Goal: Transaction & Acquisition: Book appointment/travel/reservation

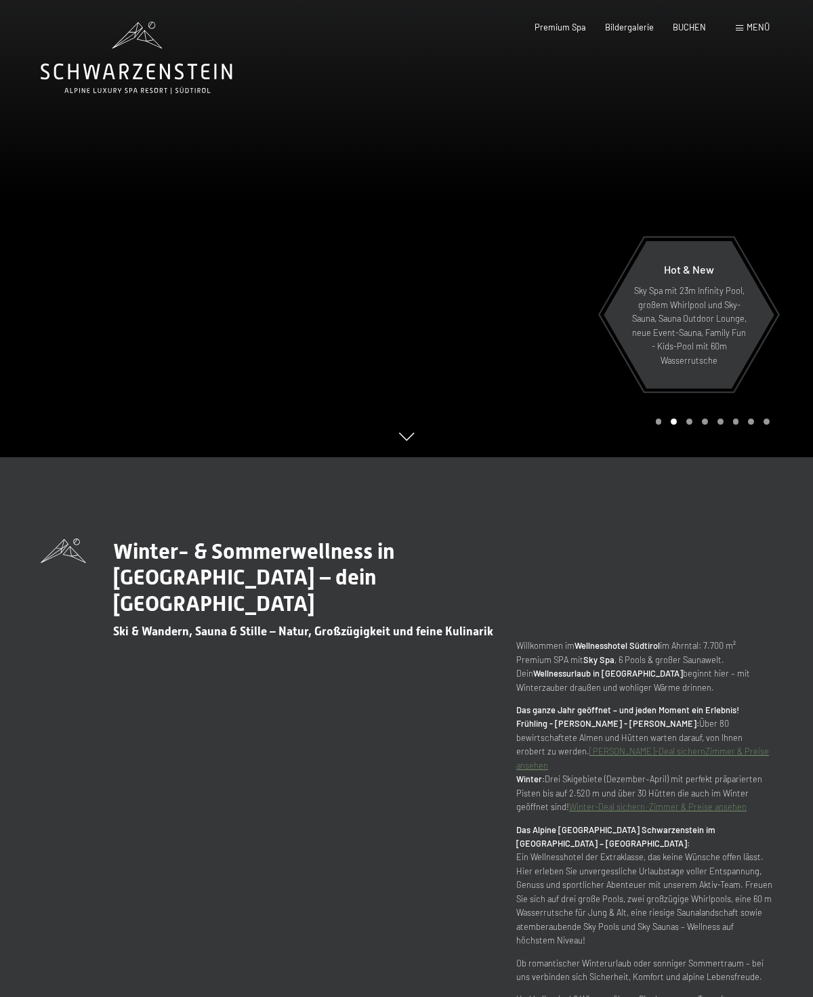
click at [691, 30] on span "BUCHEN" at bounding box center [688, 27] width 33 height 11
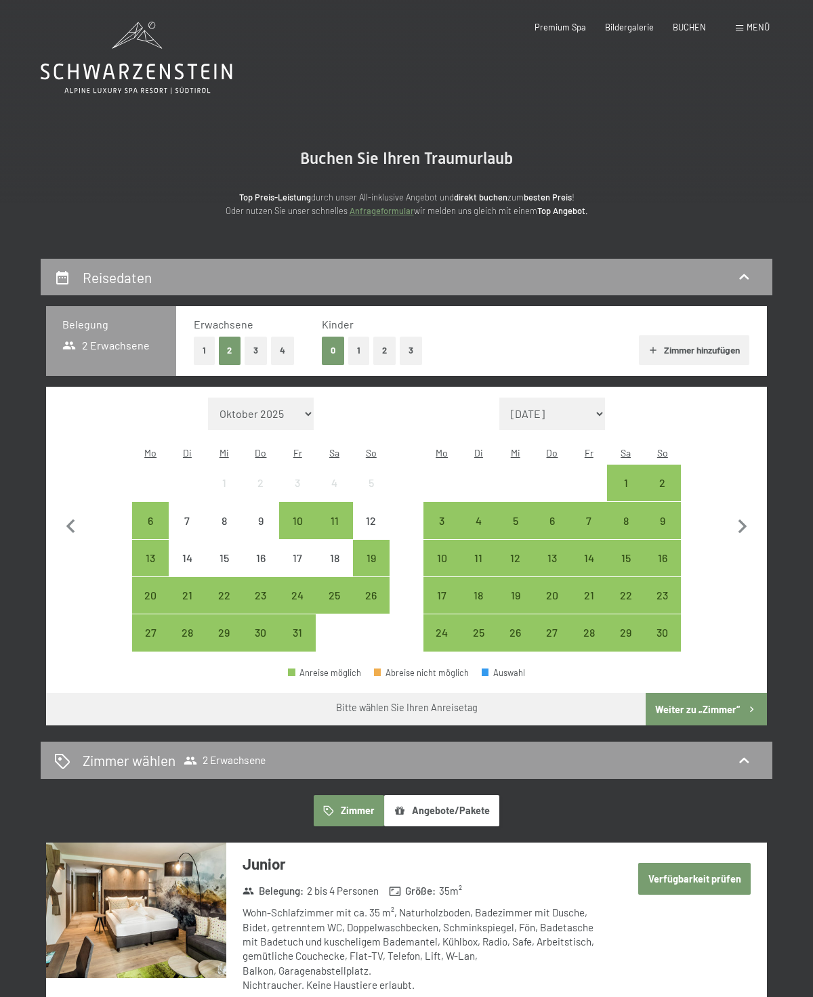
click at [742, 533] on icon "button" at bounding box center [742, 527] width 28 height 28
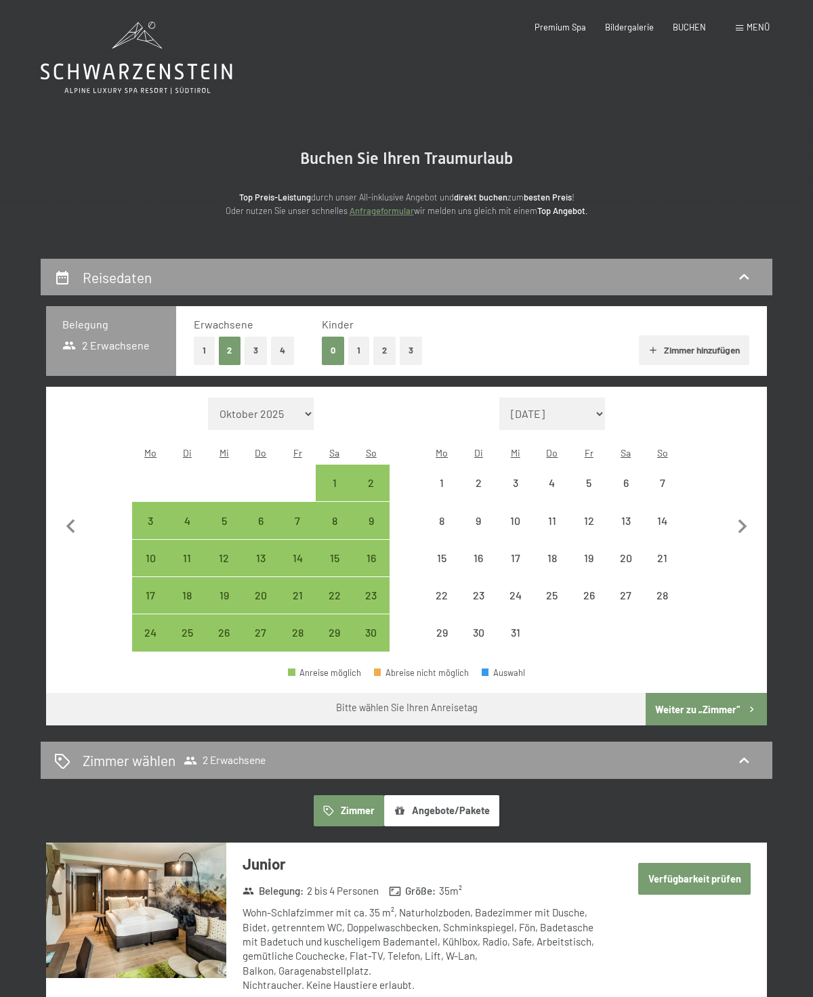
select select "[DATE]"
click at [748, 531] on icon "button" at bounding box center [742, 527] width 28 height 28
select select "[DATE]"
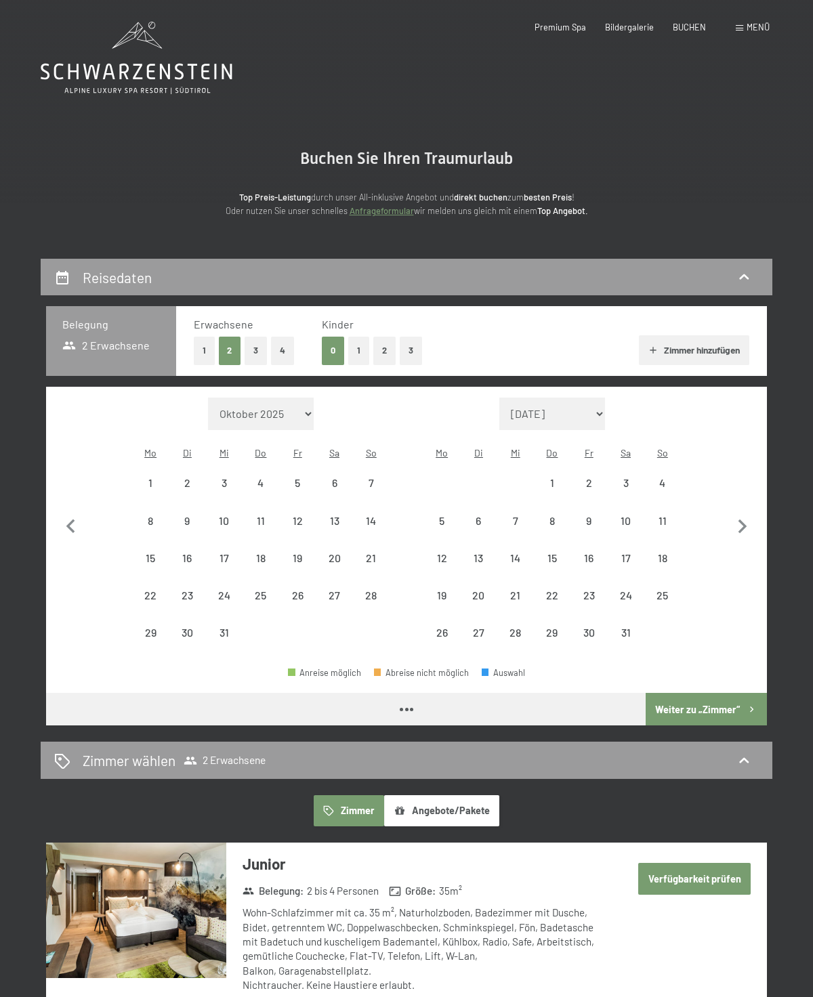
click at [747, 531] on icon "button" at bounding box center [742, 527] width 28 height 28
select select "[DATE]"
click at [747, 531] on icon "button" at bounding box center [742, 527] width 28 height 28
select select "[DATE]"
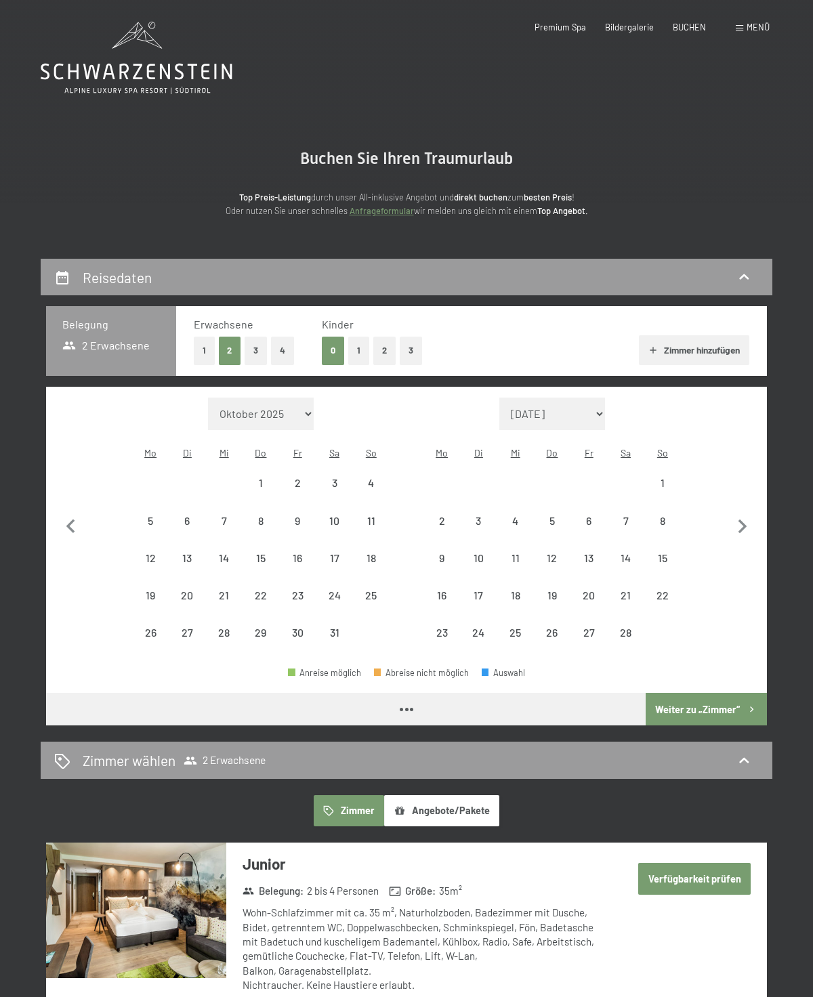
select select "[DATE]"
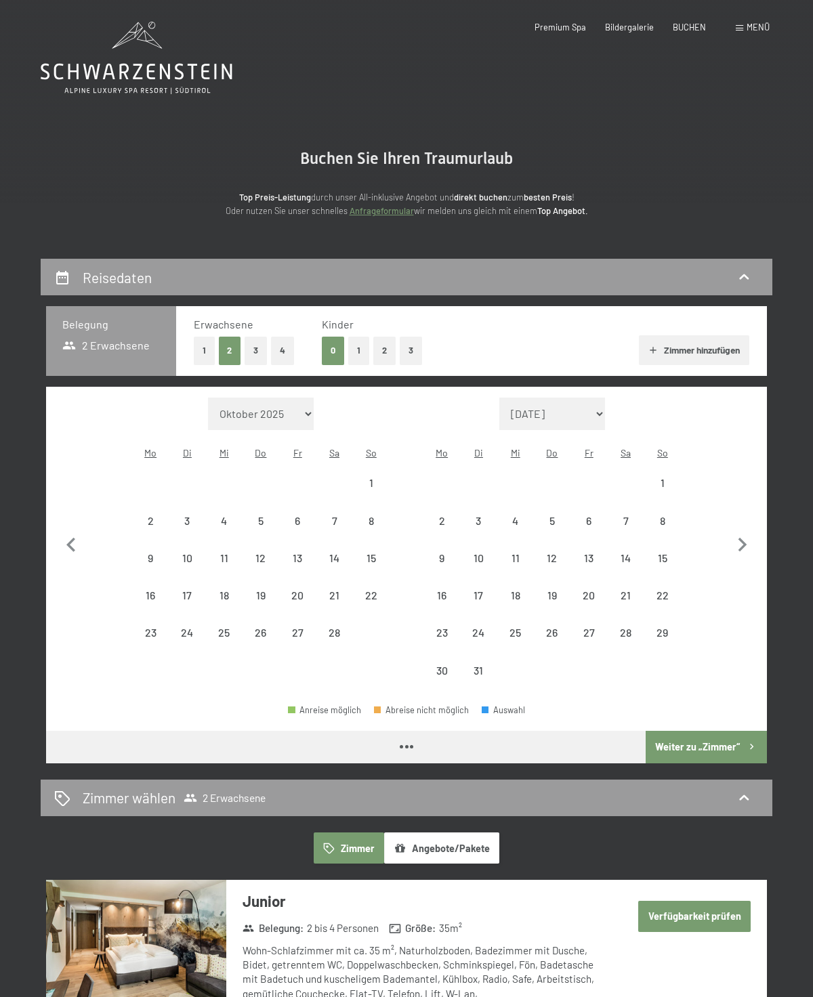
select select "[DATE]"
click at [750, 531] on icon "button" at bounding box center [742, 545] width 28 height 28
select select "[DATE]"
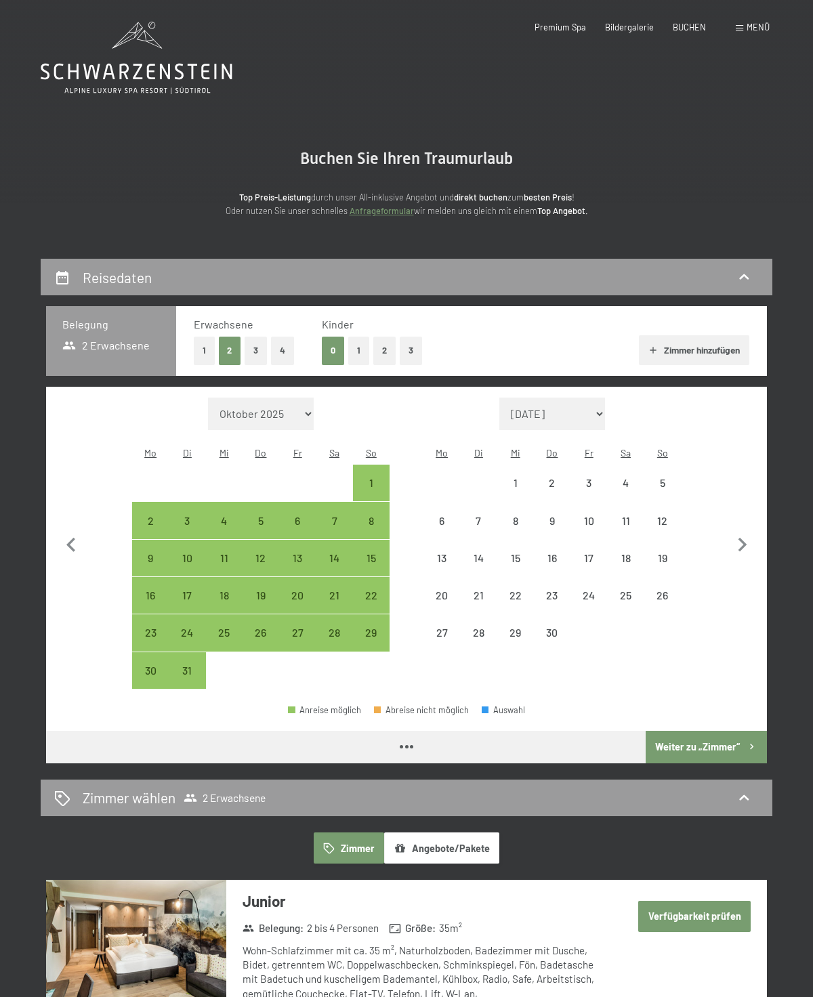
select select "[DATE]"
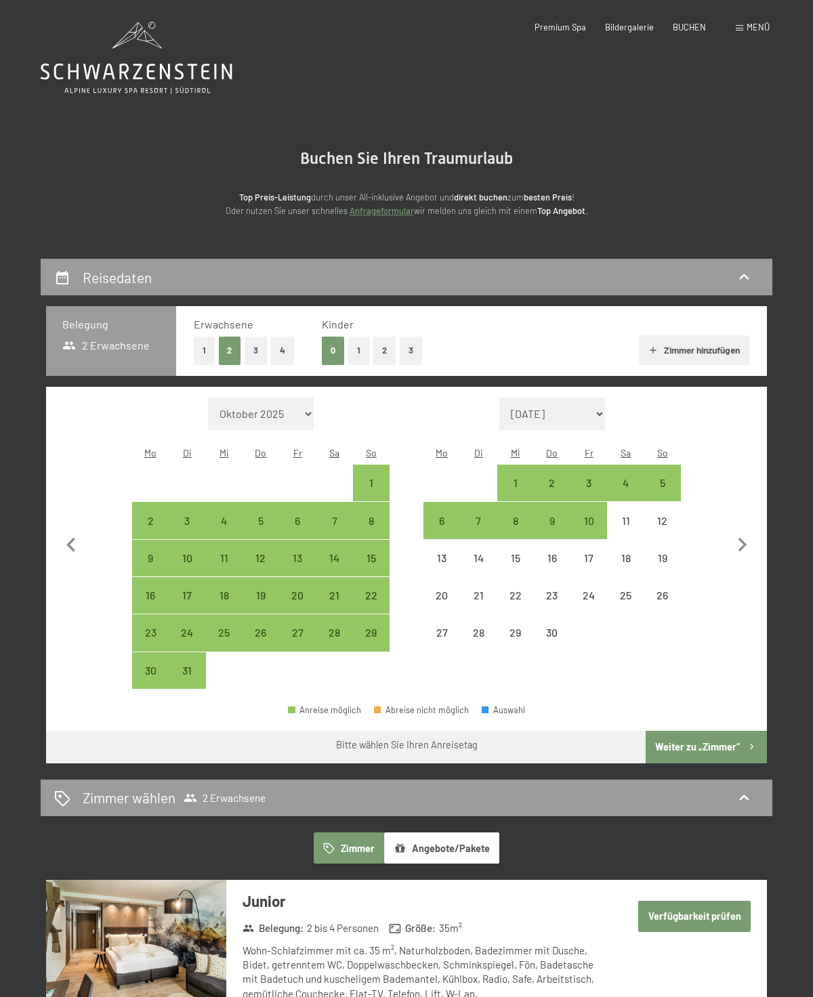
click at [748, 542] on icon "button" at bounding box center [742, 545] width 28 height 28
select select "[DATE]"
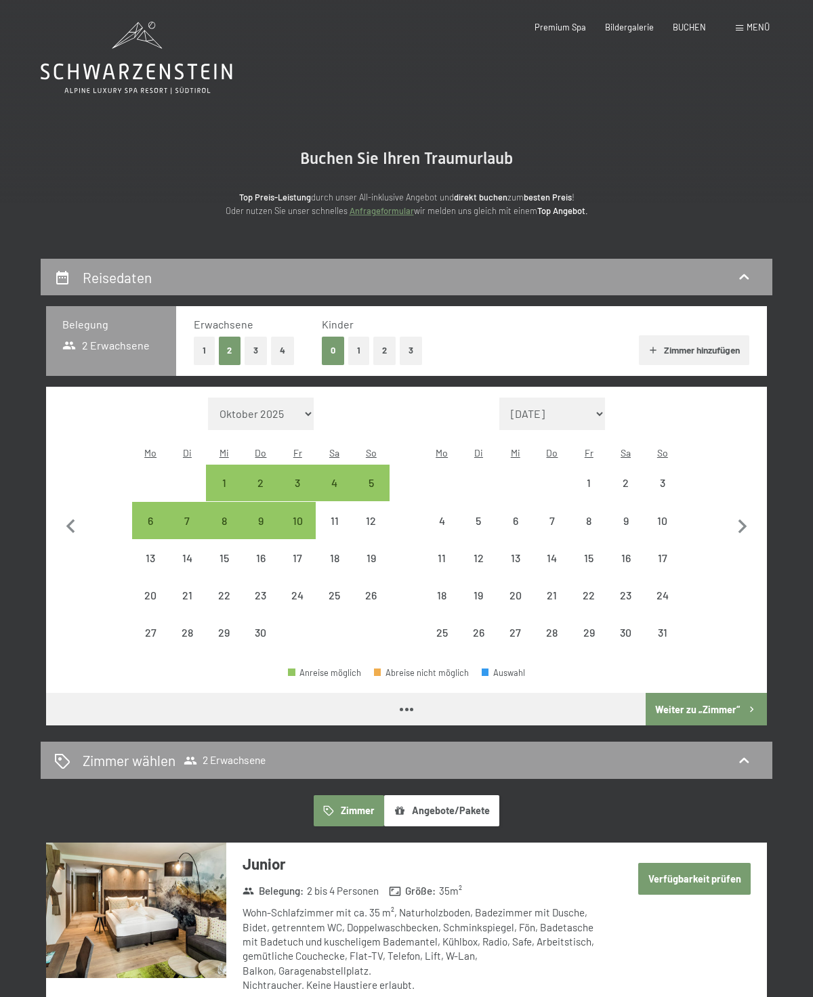
click at [748, 553] on button "button" at bounding box center [742, 525] width 28 height 255
select select "[DATE]"
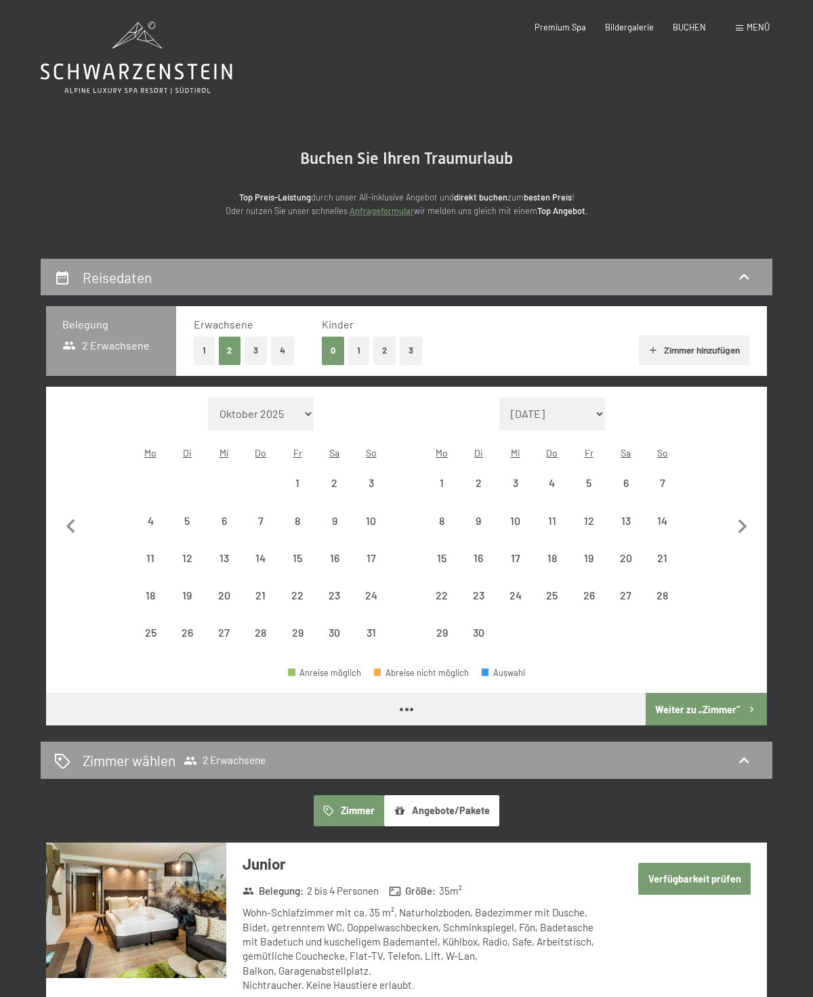
select select "[DATE]"
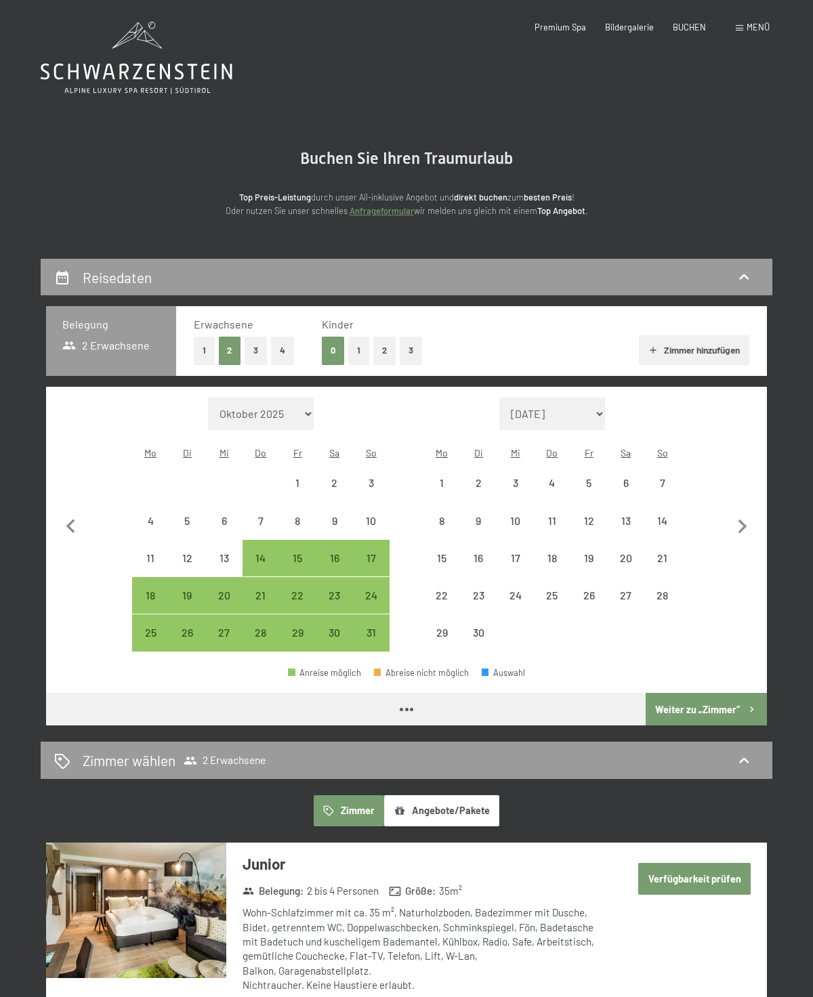
click at [747, 534] on icon "button" at bounding box center [742, 527] width 28 height 28
select select "[DATE]"
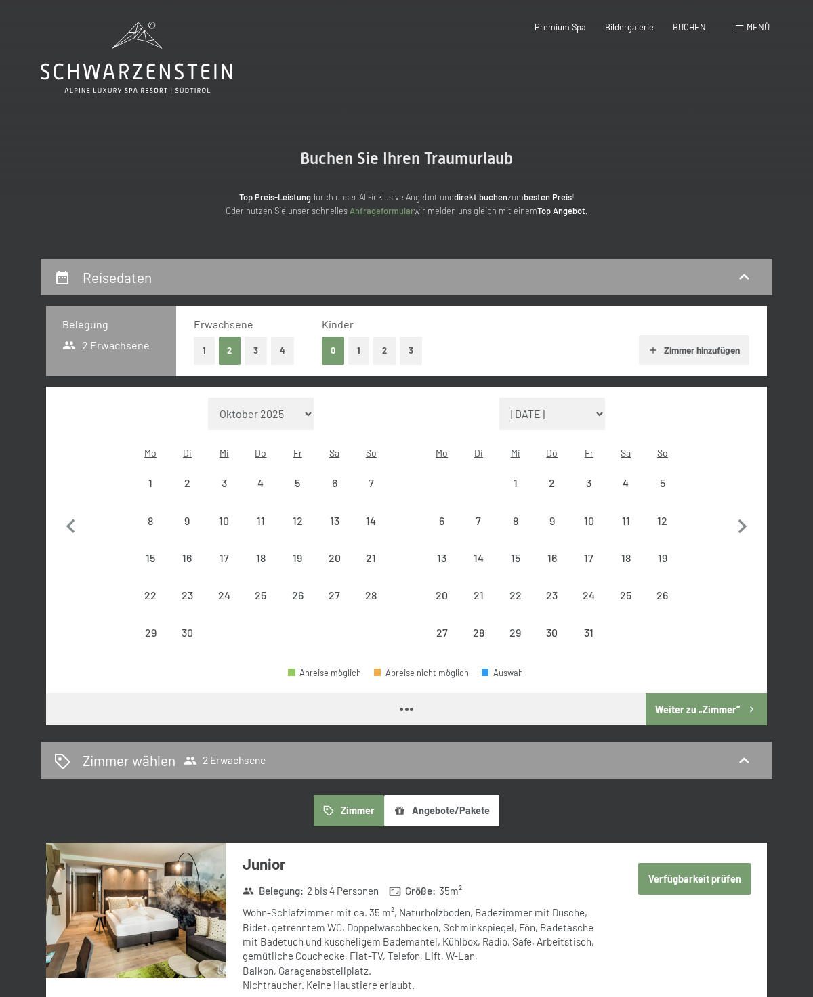
click at [747, 534] on icon "button" at bounding box center [742, 527] width 28 height 28
select select "[DATE]"
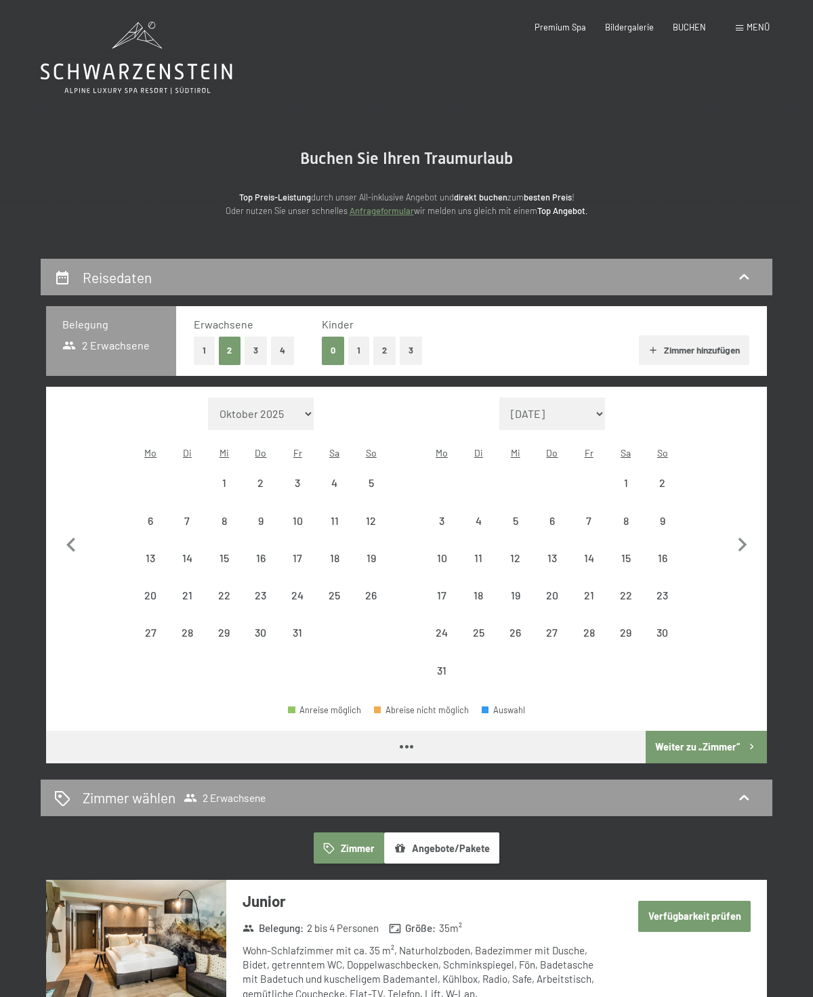
select select "[DATE]"
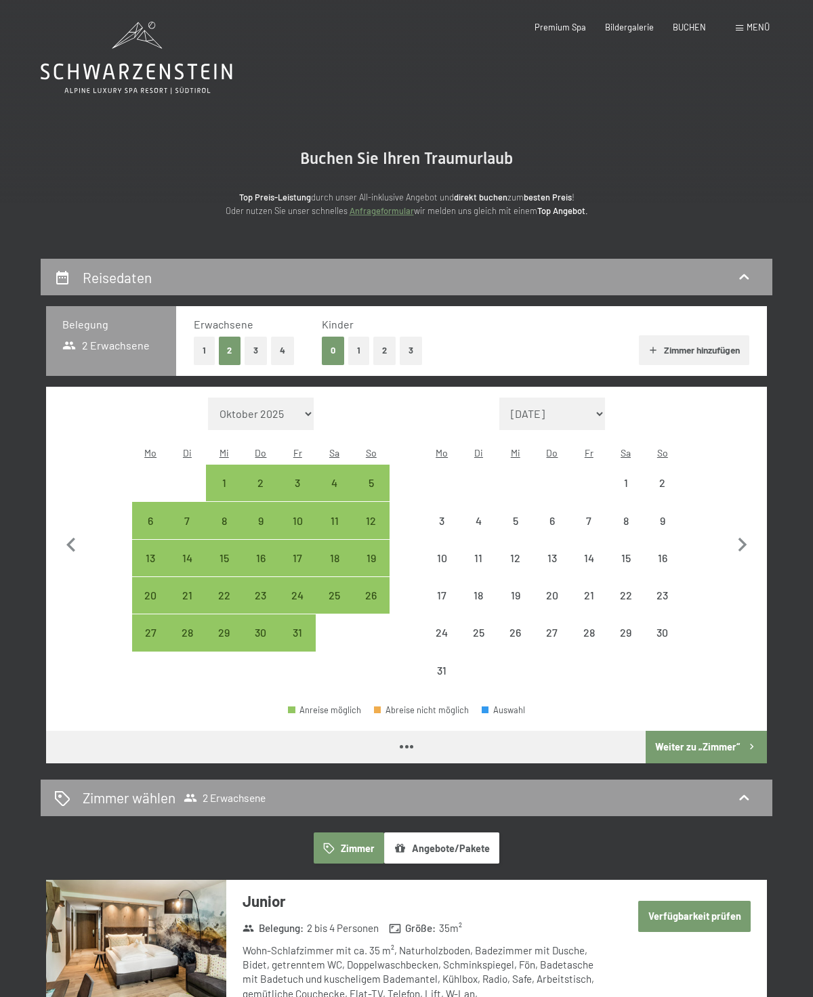
click at [743, 541] on icon "button" at bounding box center [741, 545] width 9 height 14
select select "[DATE]"
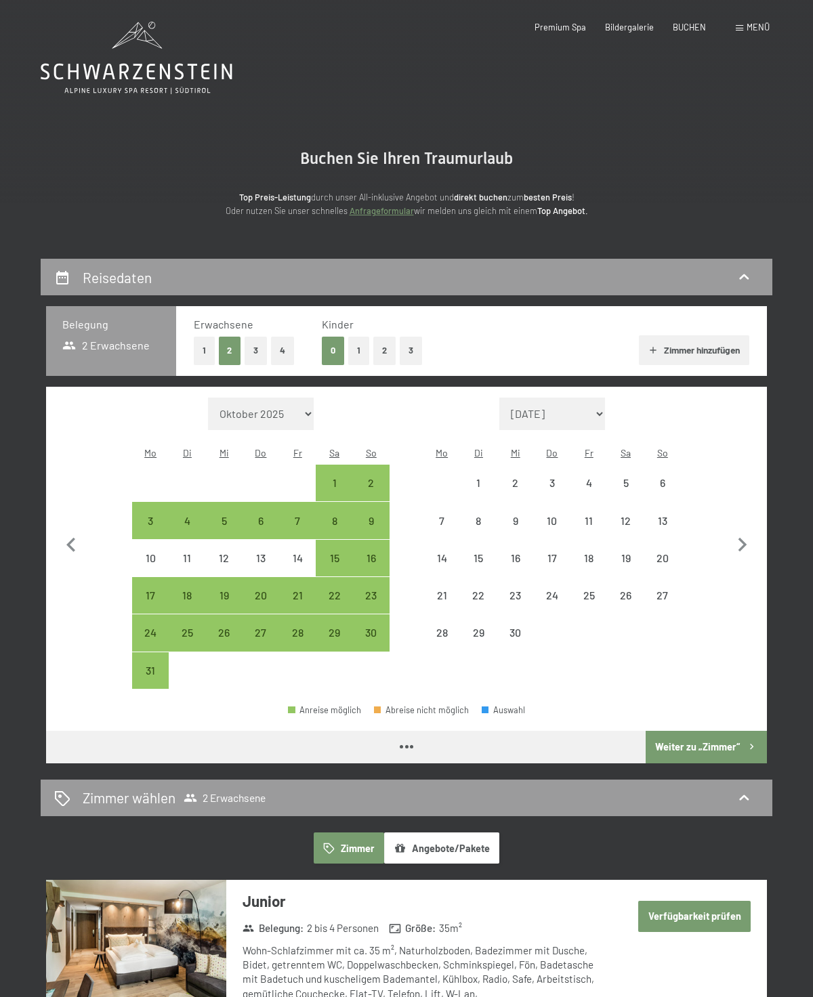
click at [744, 546] on icon "button" at bounding box center [742, 545] width 28 height 28
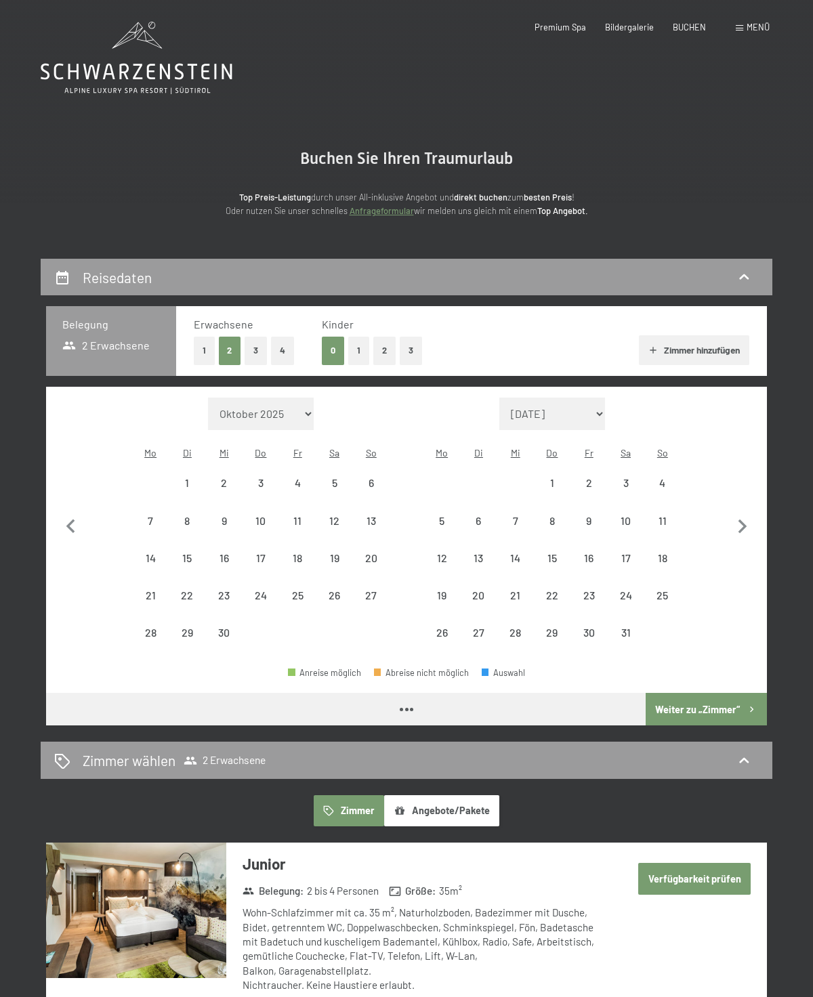
select select "[DATE]"
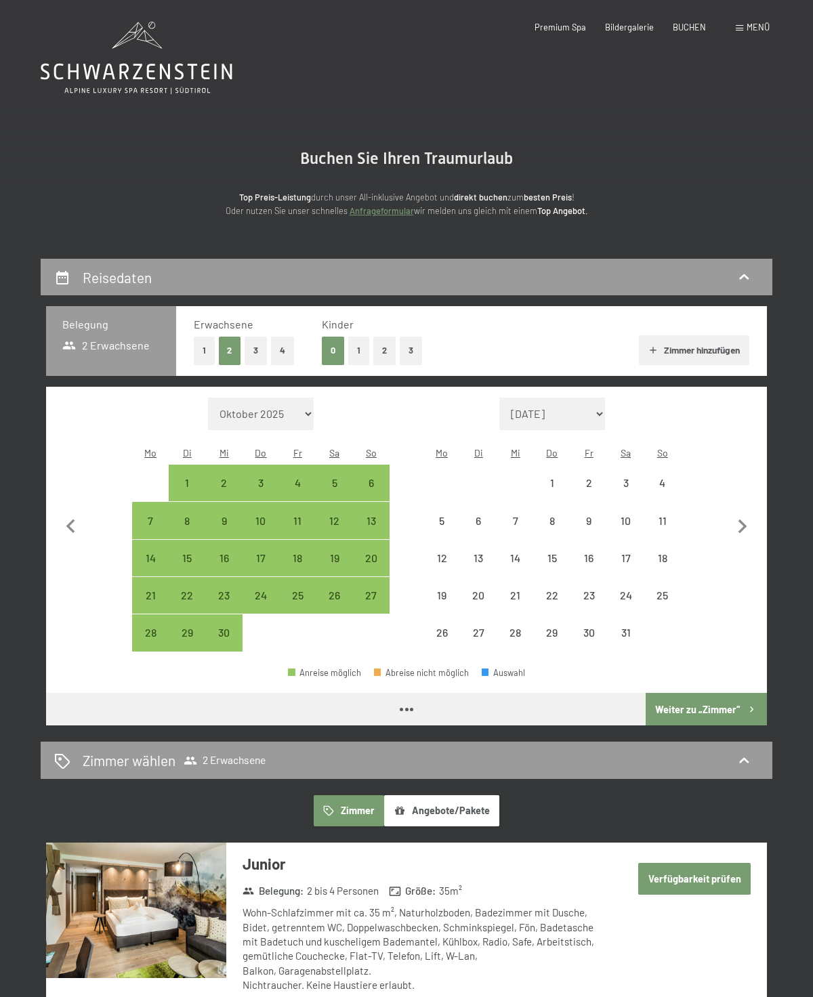
select select "[DATE]"
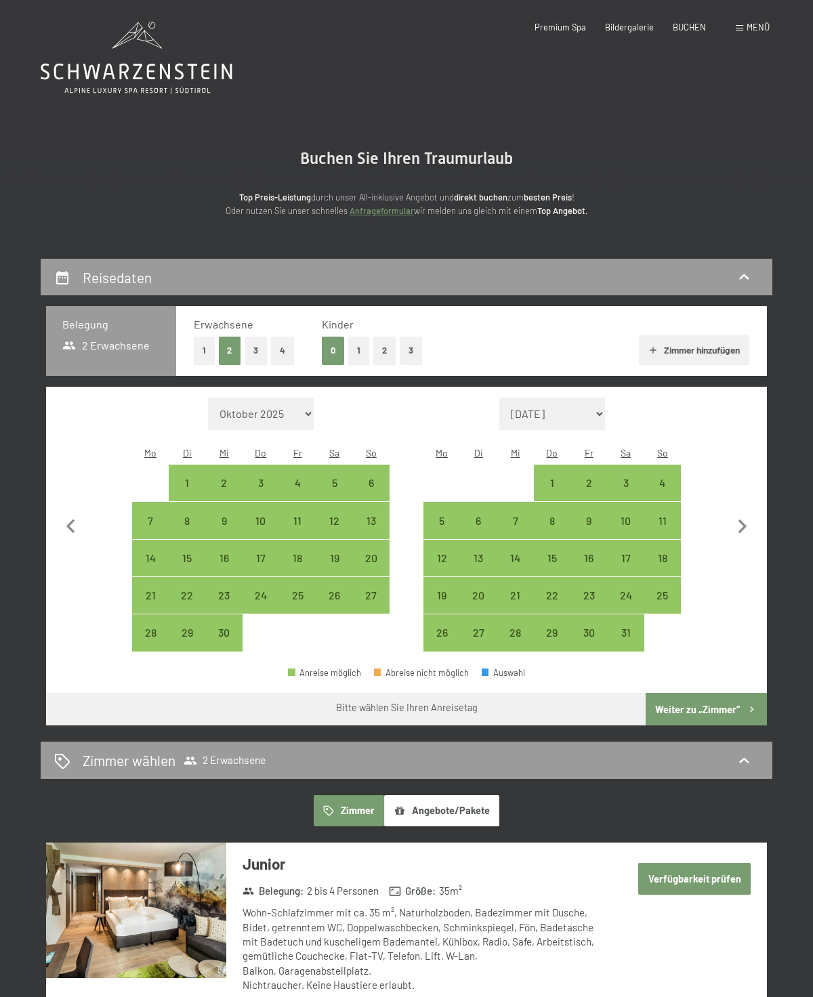
click at [661, 485] on div "4" at bounding box center [662, 494] width 34 height 34
select select "[DATE]"
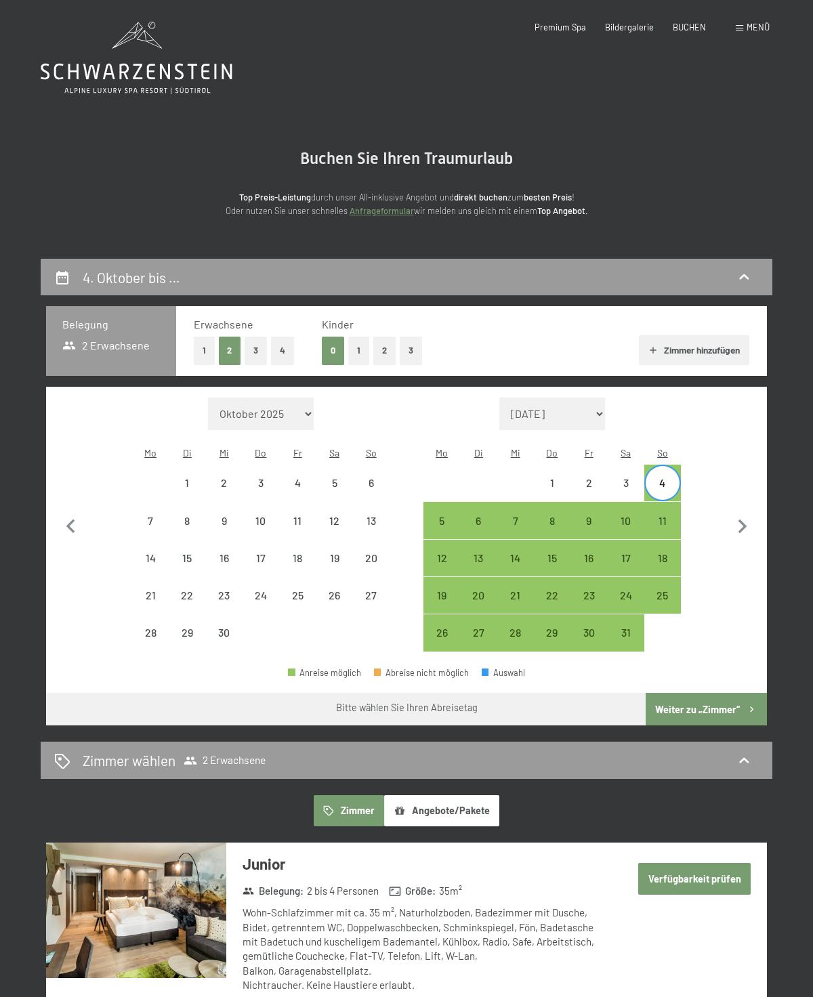
click at [664, 520] on div "11" at bounding box center [662, 532] width 34 height 34
select select "[DATE]"
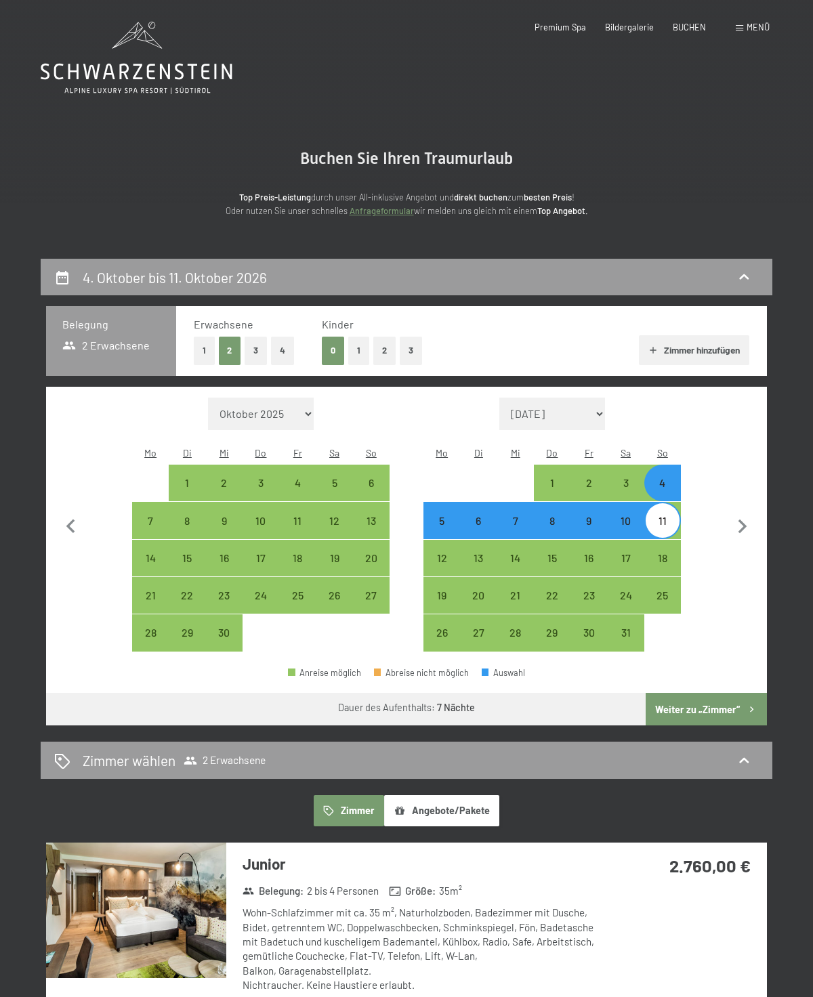
click at [742, 712] on button "Weiter zu „Zimmer“" at bounding box center [705, 709] width 121 height 33
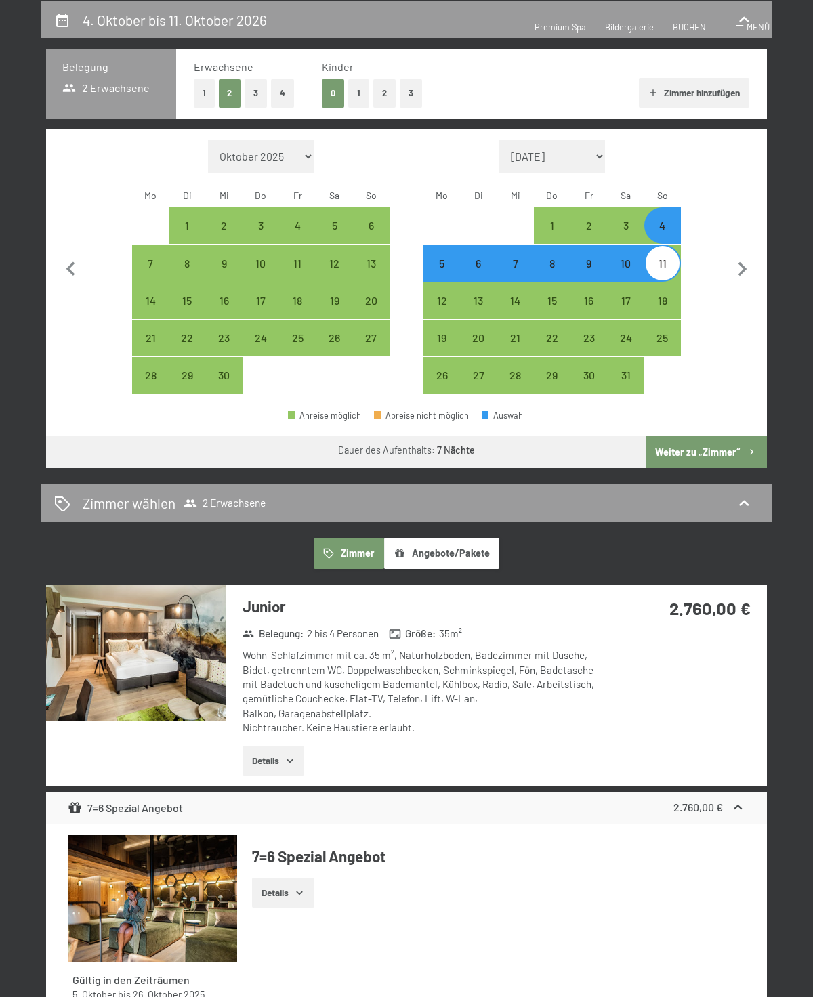
select select "[DATE]"
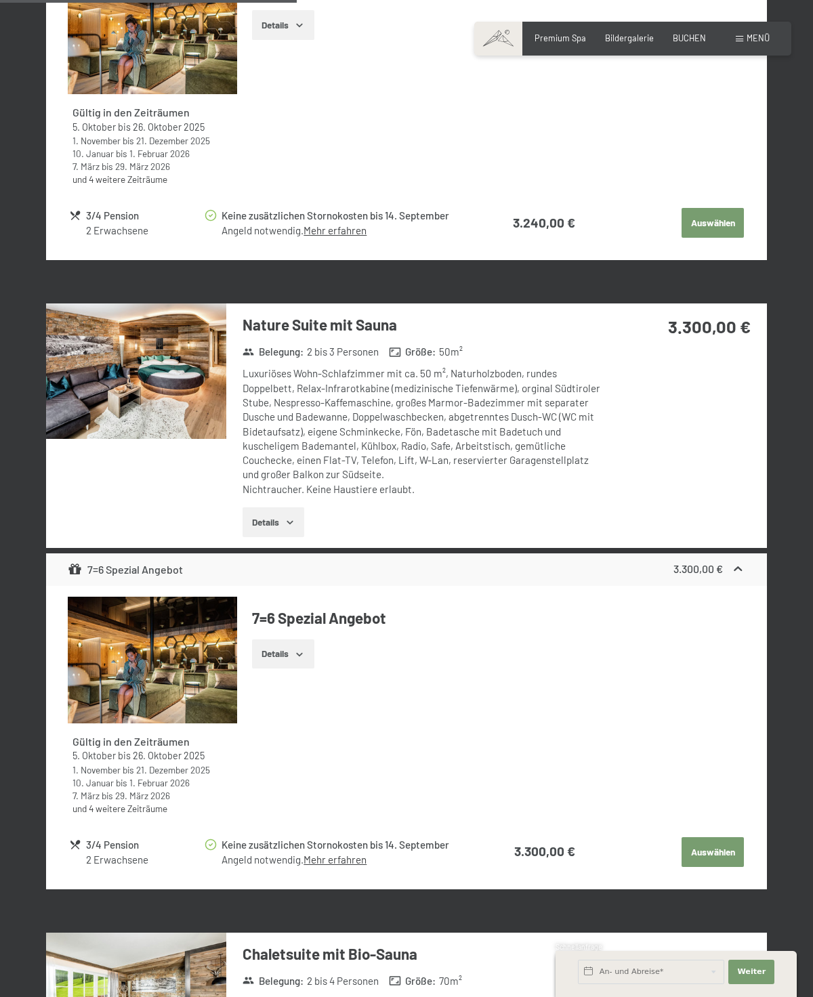
scroll to position [1925, 0]
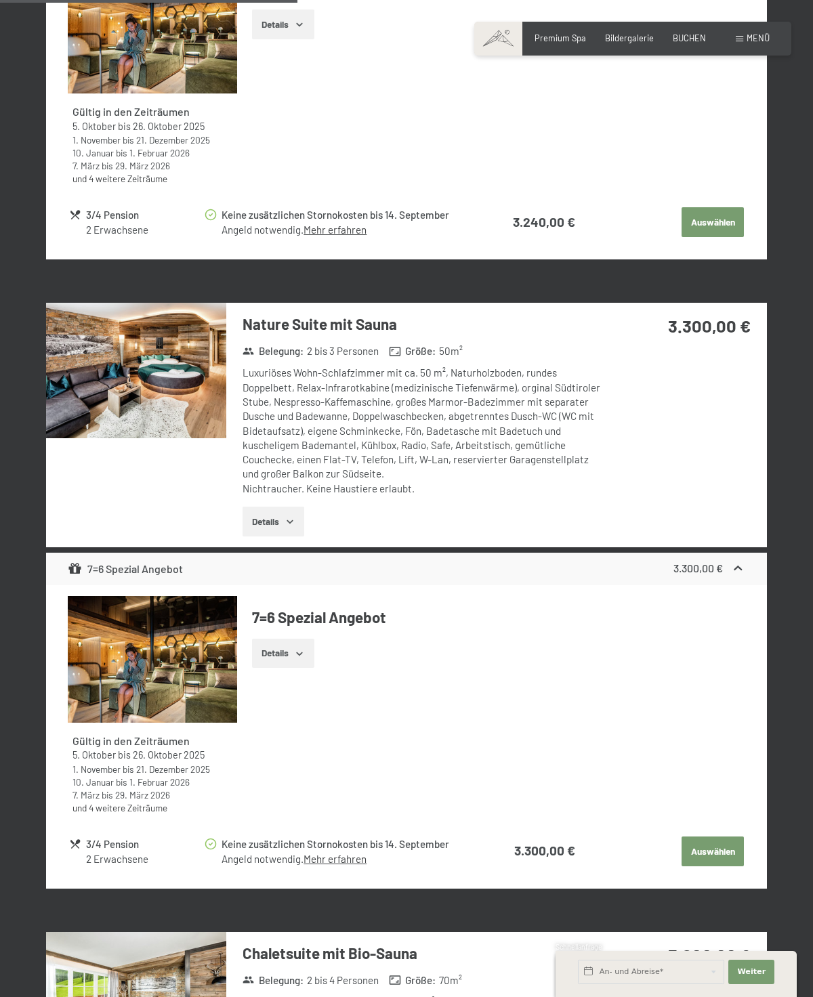
click at [102, 374] on img at bounding box center [136, 370] width 180 height 135
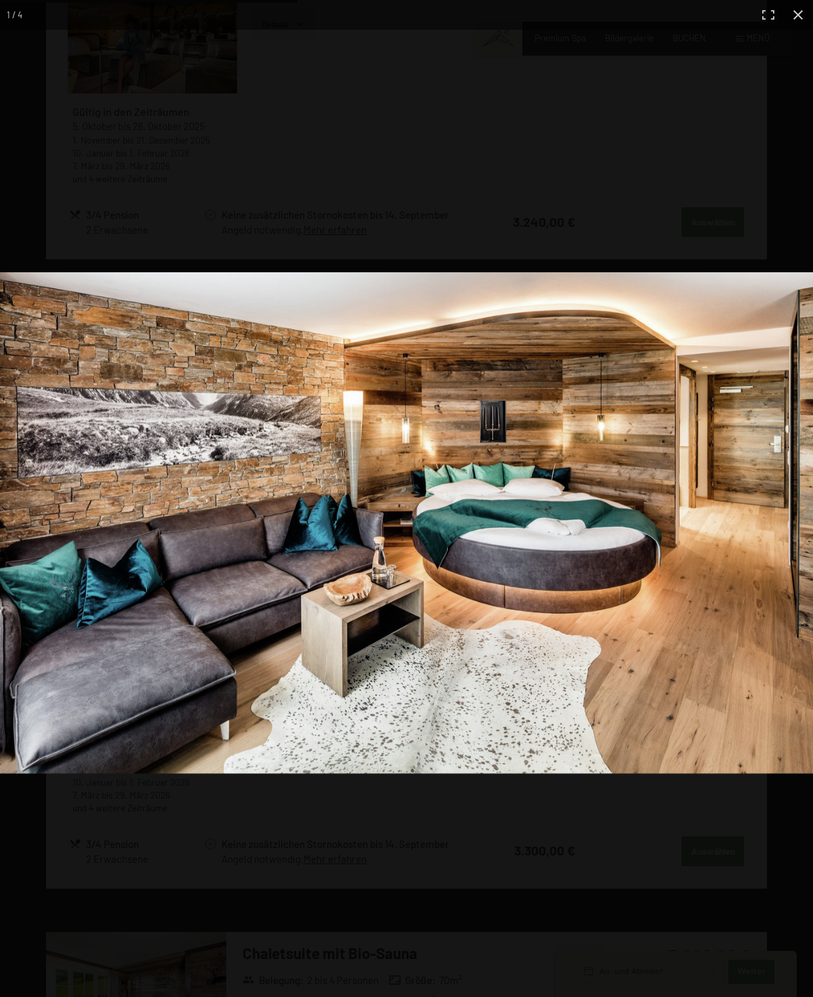
click at [811, 600] on img at bounding box center [406, 522] width 813 height 501
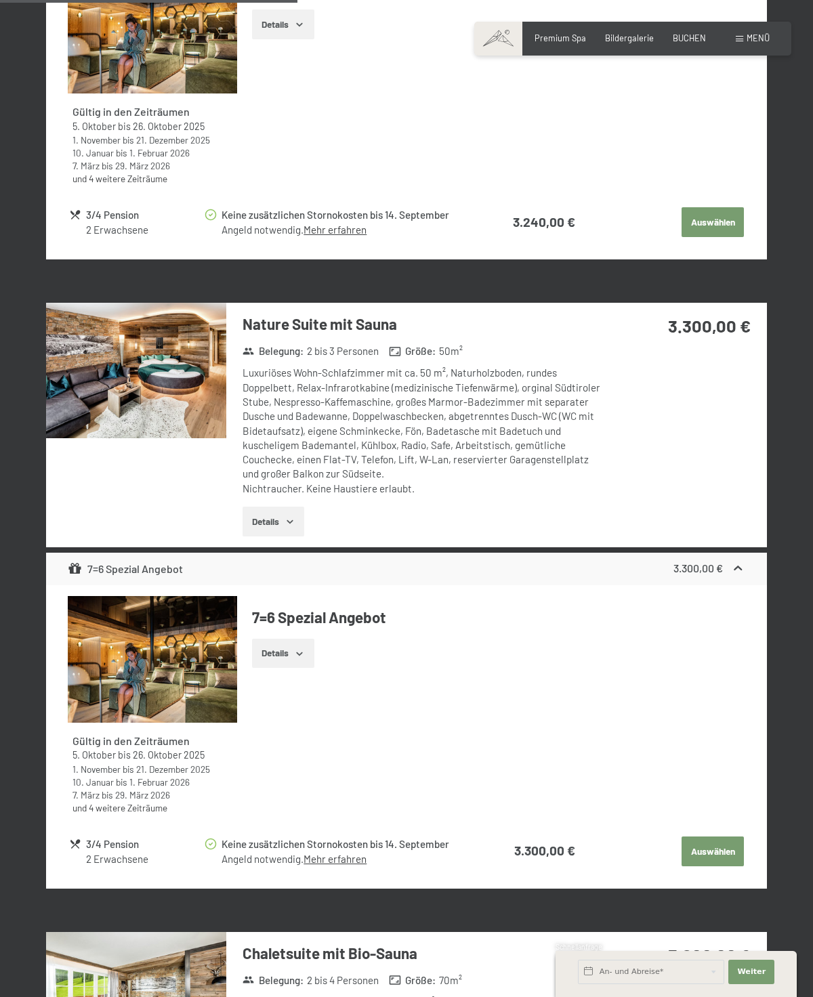
click at [794, 16] on div "4. Oktober bis 11. Oktober 2026 [PERSON_NAME] [PERSON_NAME] 2 Erwachsene [PERSO…" at bounding box center [406, 973] width 813 height 5279
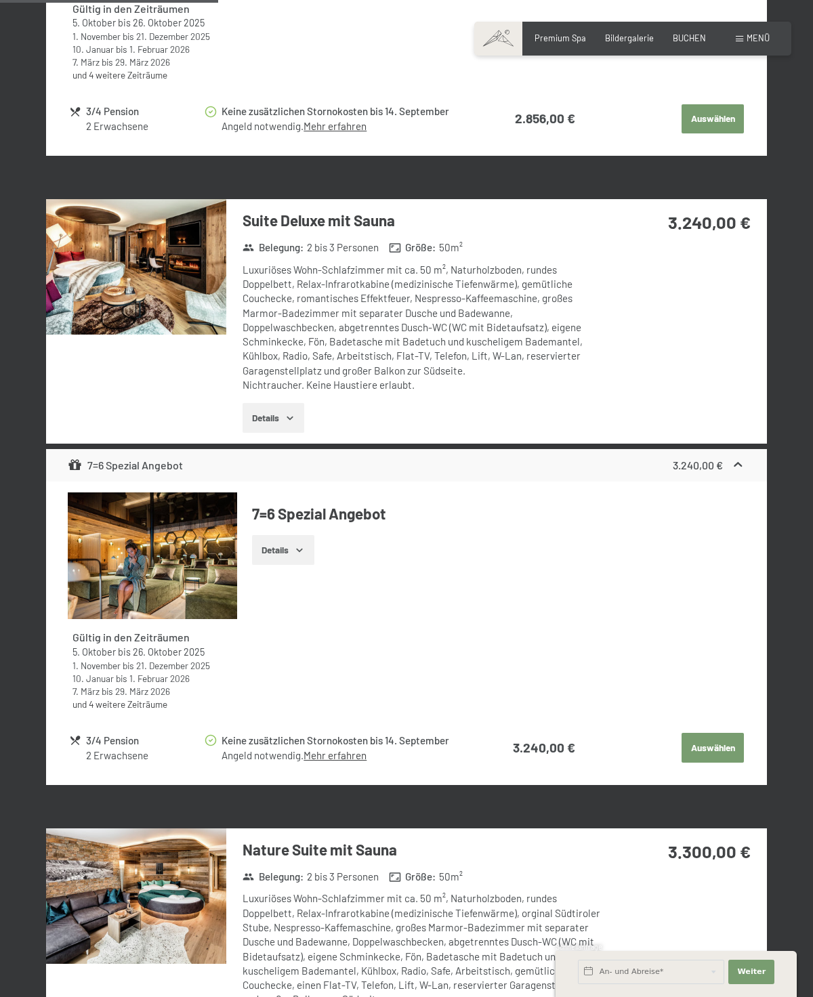
scroll to position [1325, 0]
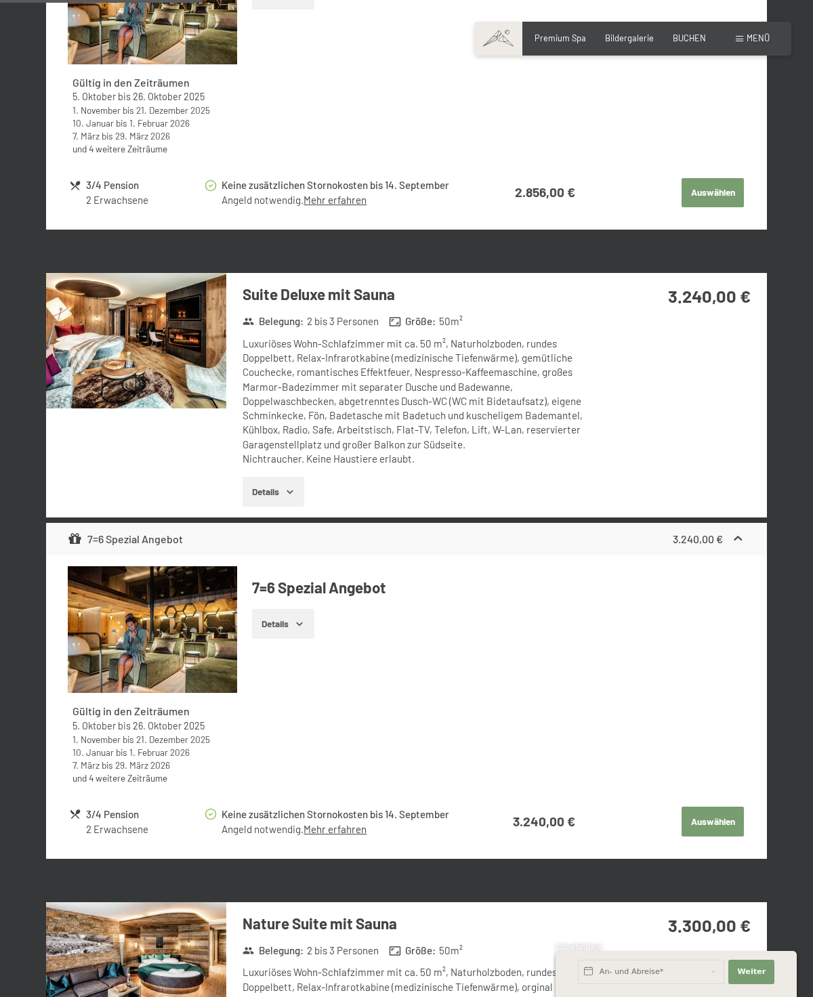
click at [119, 334] on img at bounding box center [136, 340] width 180 height 135
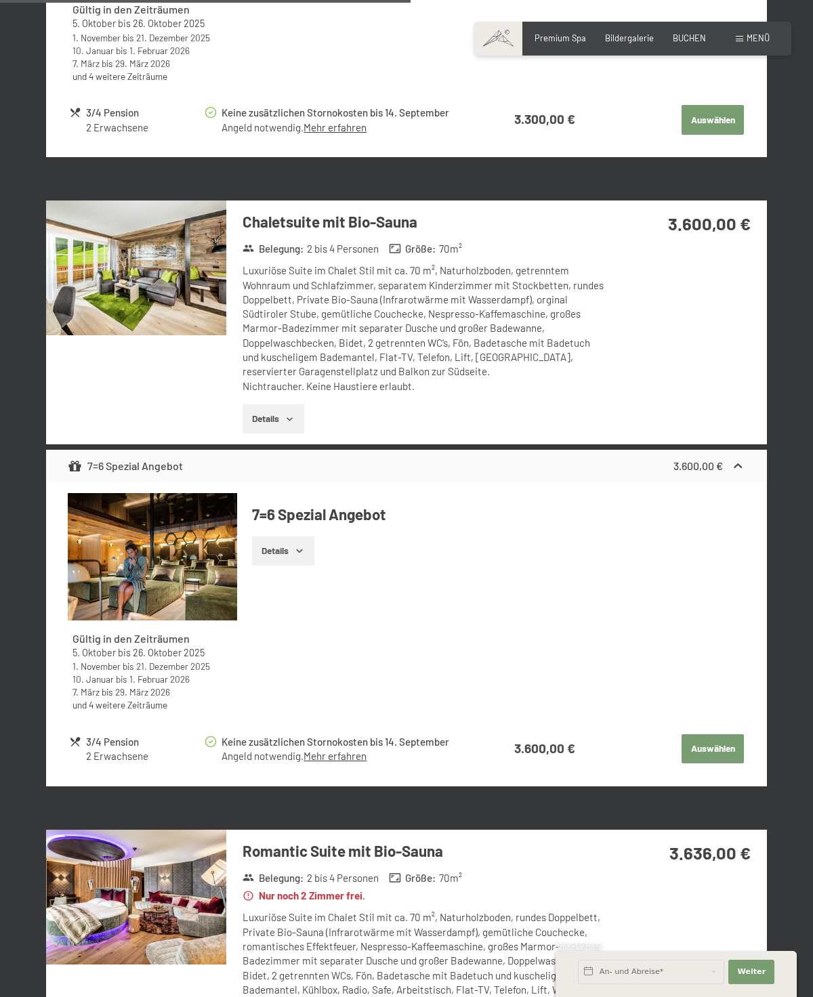
scroll to position [2663, 0]
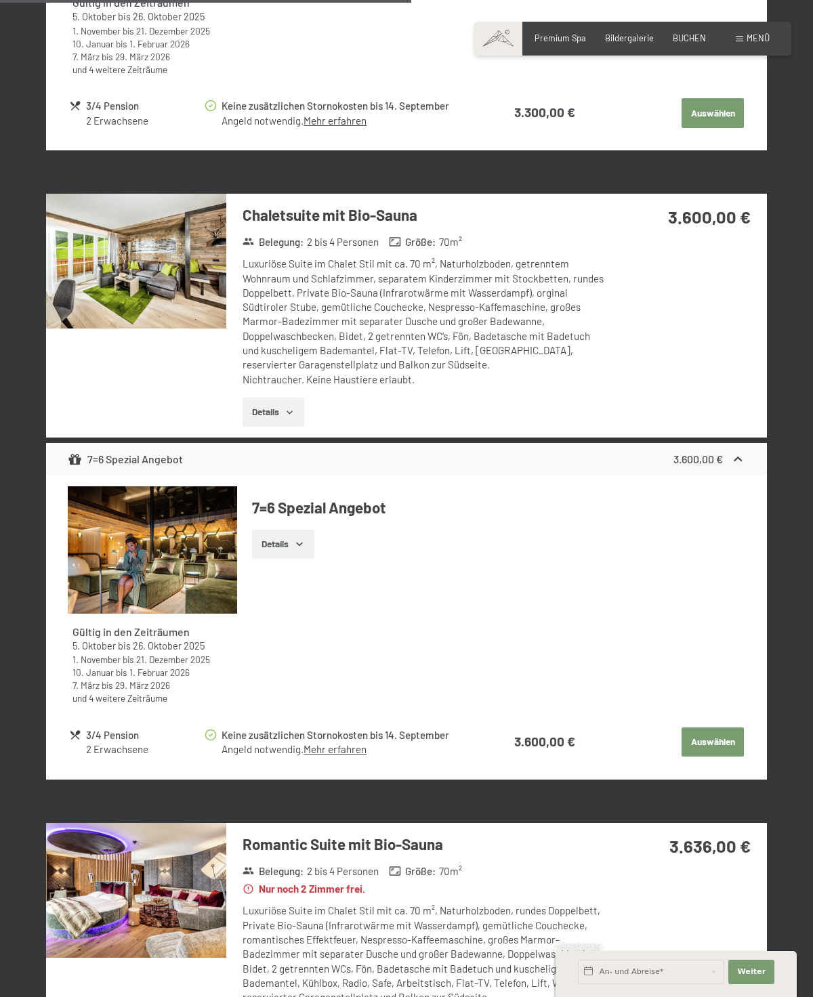
click at [93, 303] on img at bounding box center [136, 261] width 180 height 135
click at [809, 21] on div "4. Oktober bis 11. Oktober 2026 [PERSON_NAME] [PERSON_NAME] 2 Erwachsene [PERSO…" at bounding box center [406, 235] width 813 height 5279
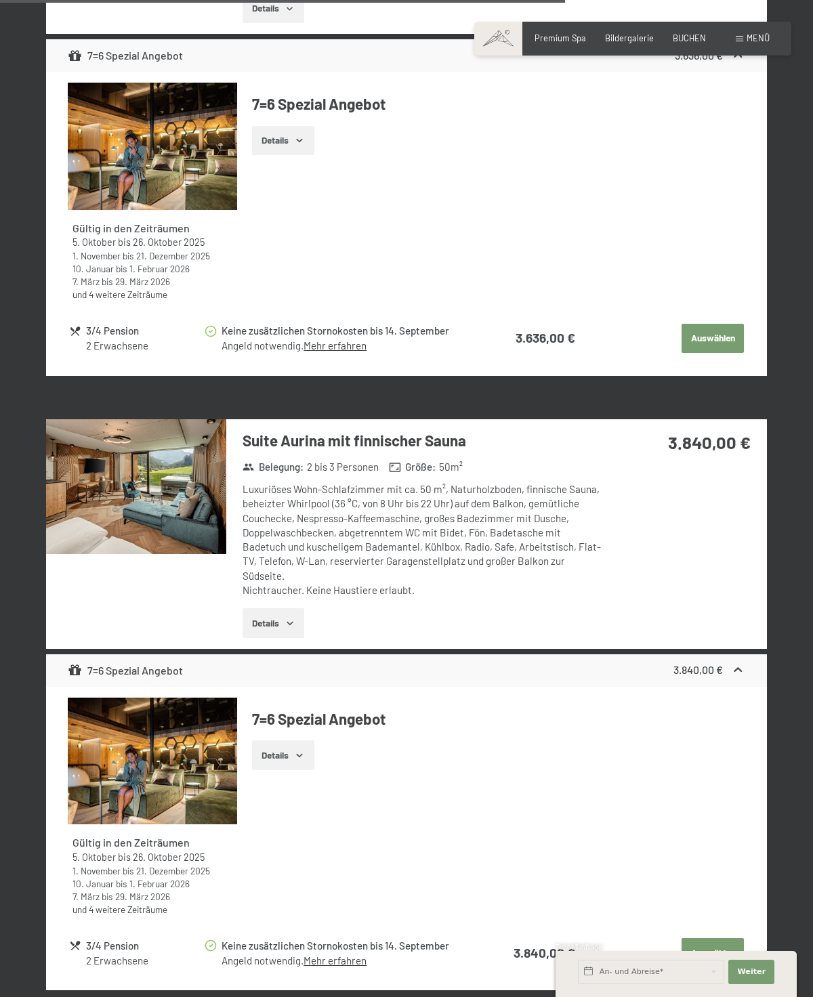
scroll to position [3712, 0]
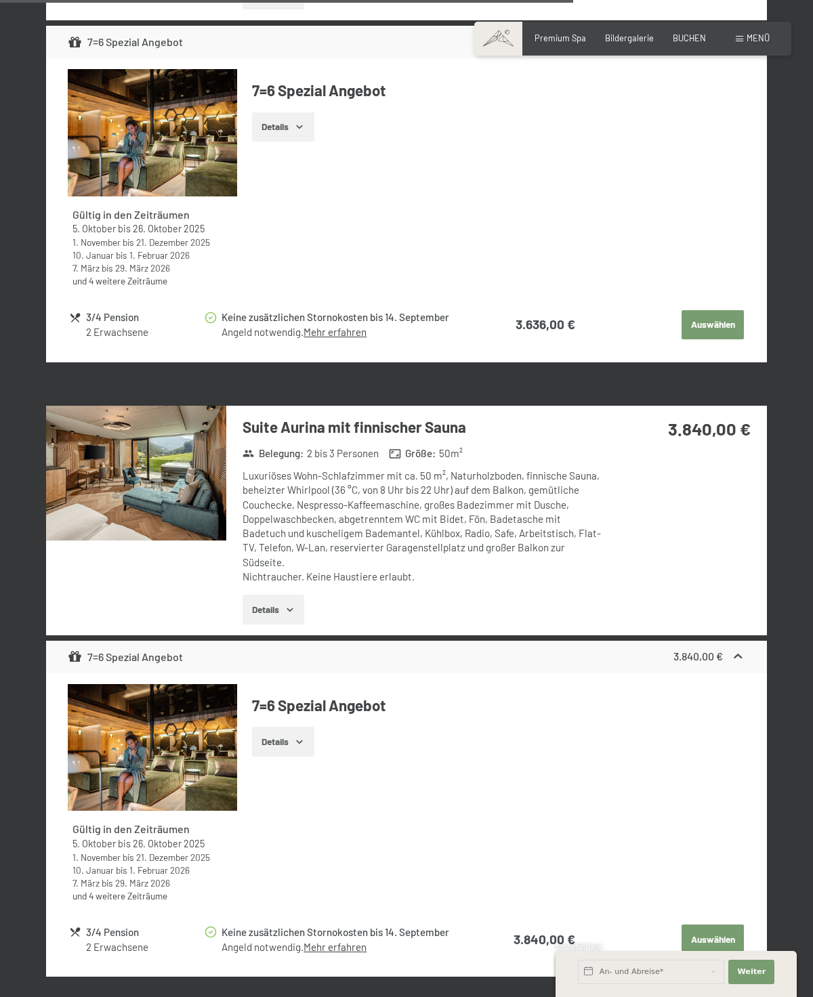
click at [107, 461] on img at bounding box center [136, 473] width 180 height 135
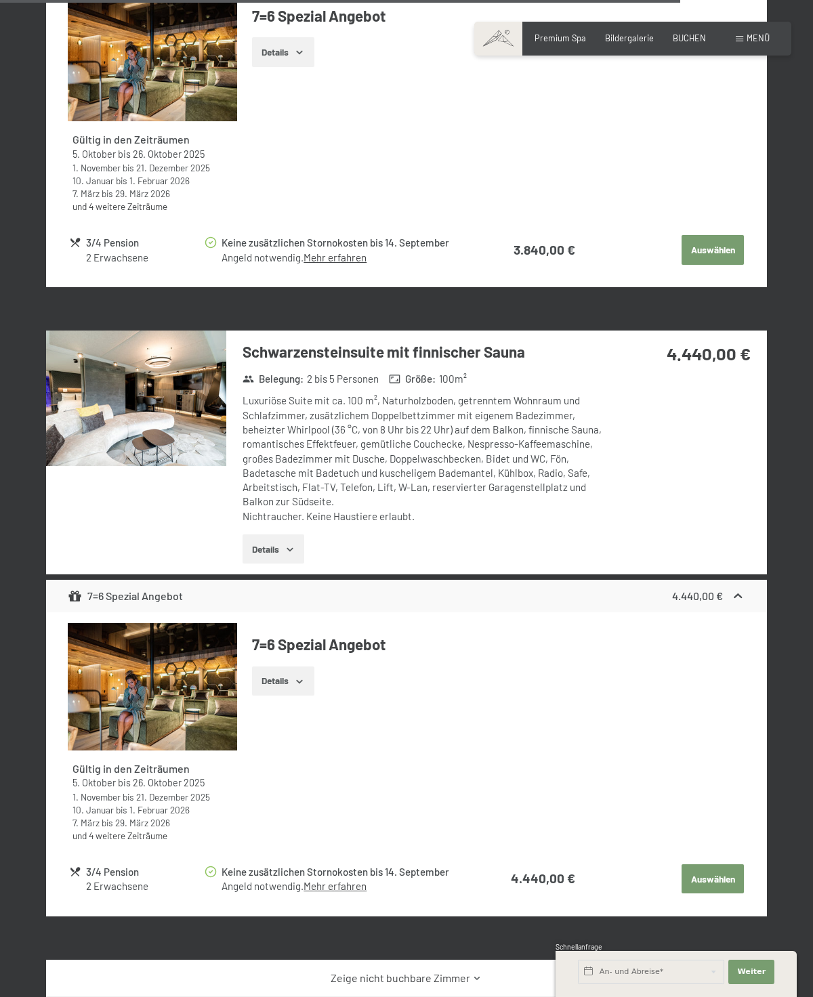
scroll to position [4405, 0]
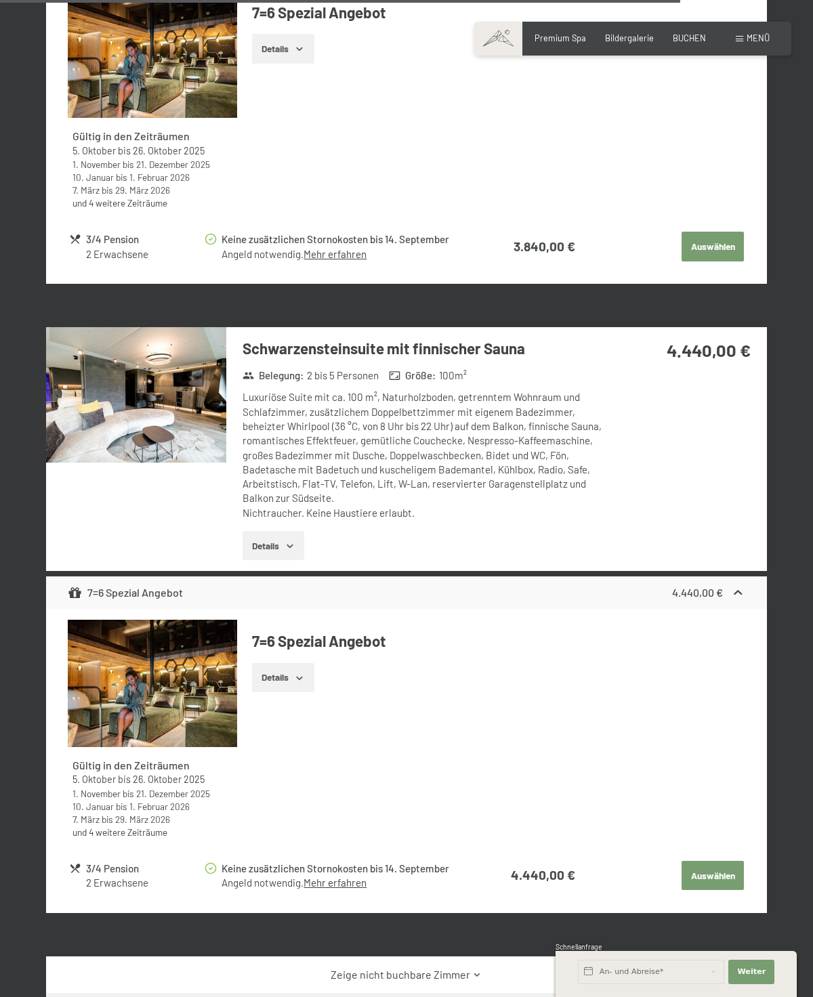
click at [93, 385] on img at bounding box center [136, 394] width 180 height 135
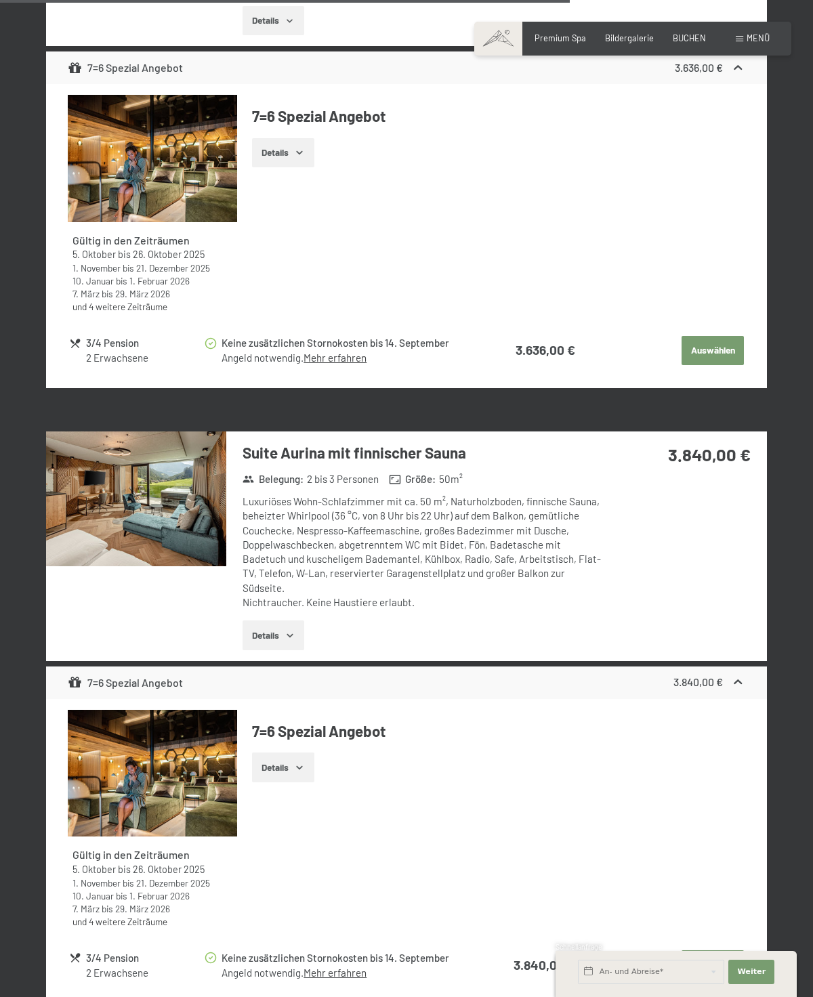
scroll to position [3689, 0]
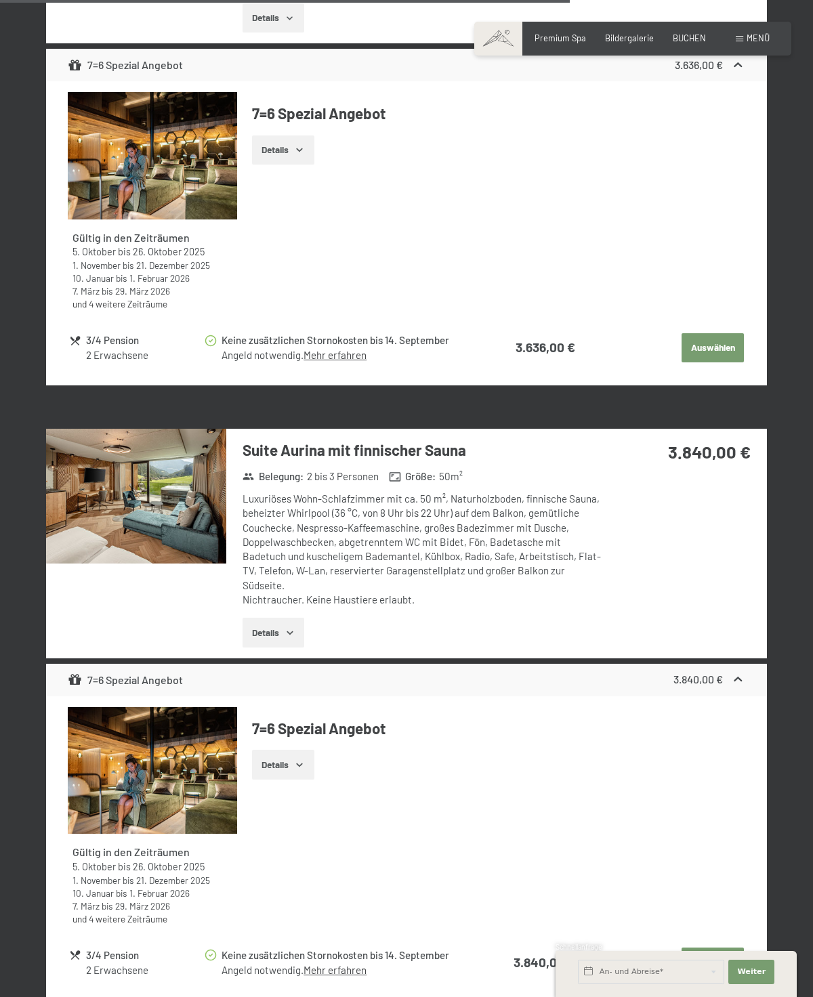
click at [110, 456] on img at bounding box center [136, 496] width 180 height 135
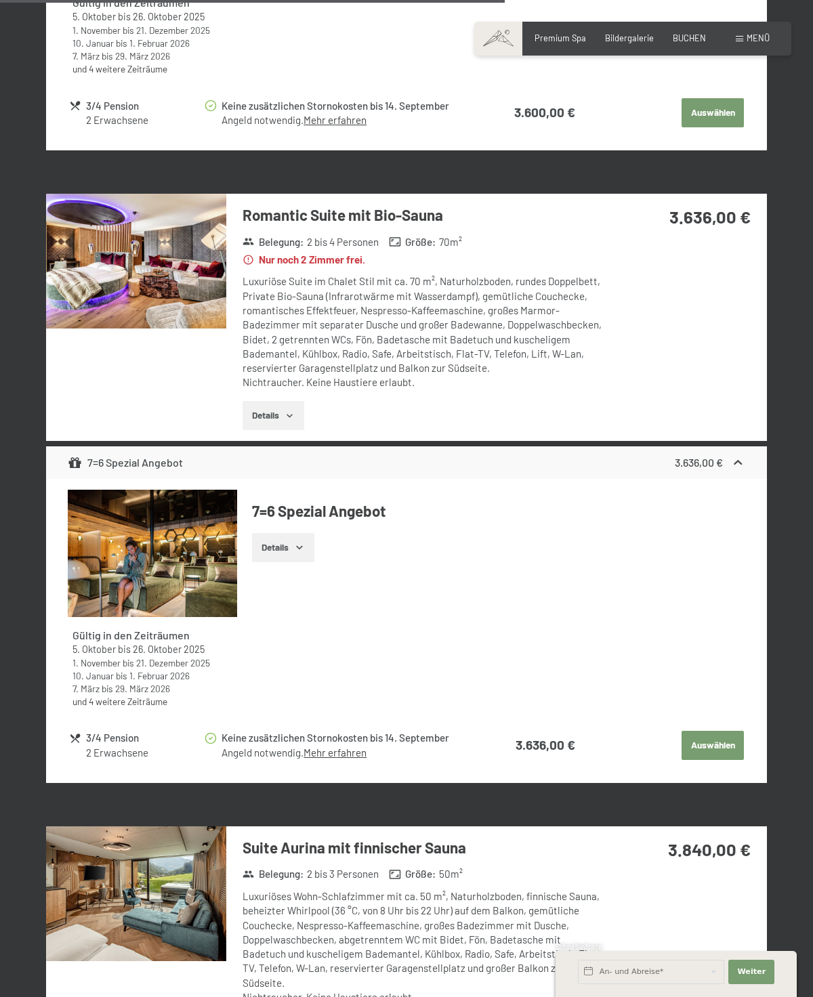
scroll to position [3286, 0]
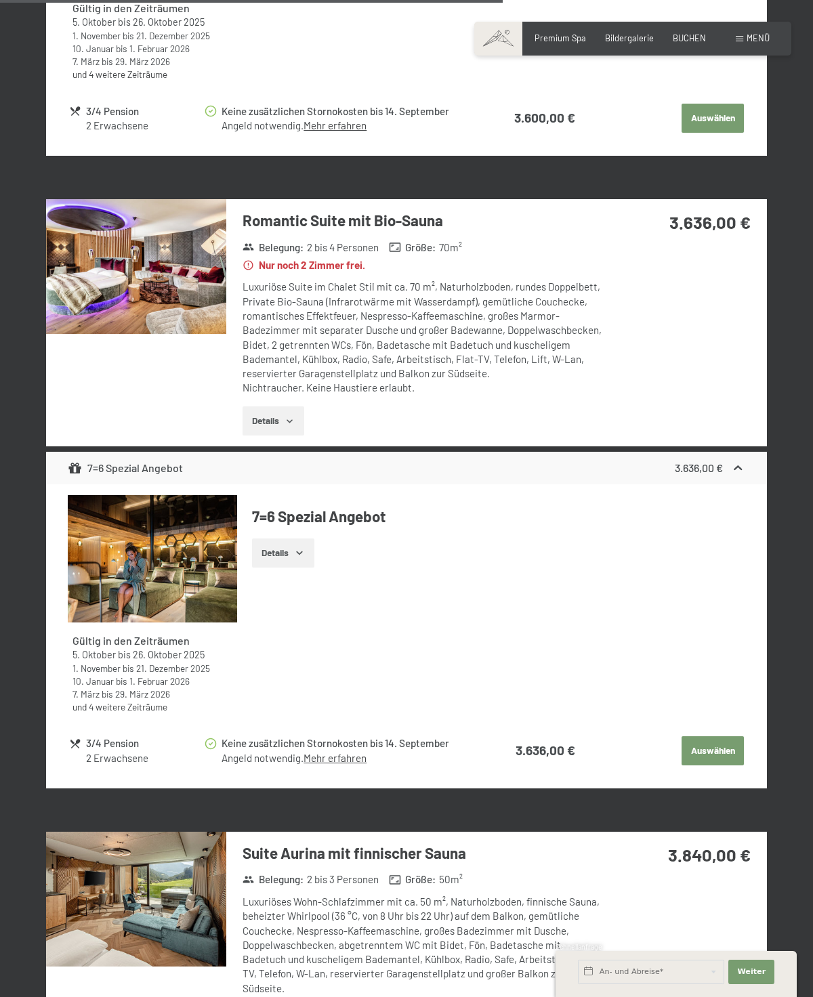
click at [96, 312] on img at bounding box center [136, 266] width 180 height 135
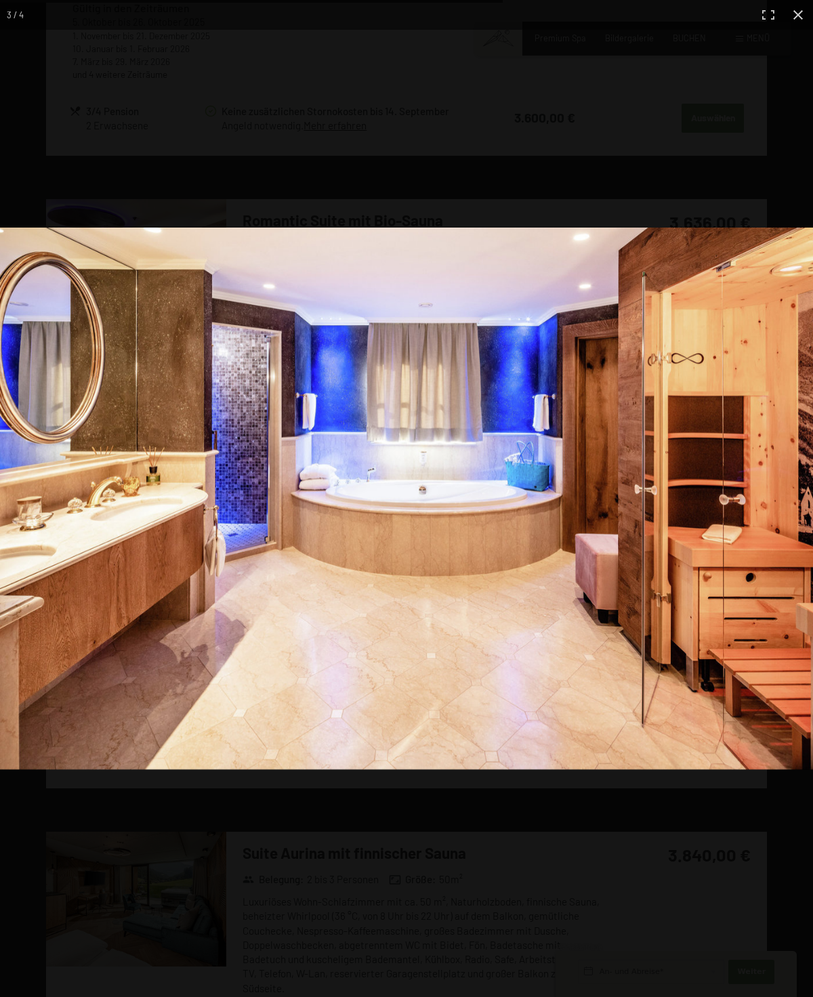
scroll to position [0, 0]
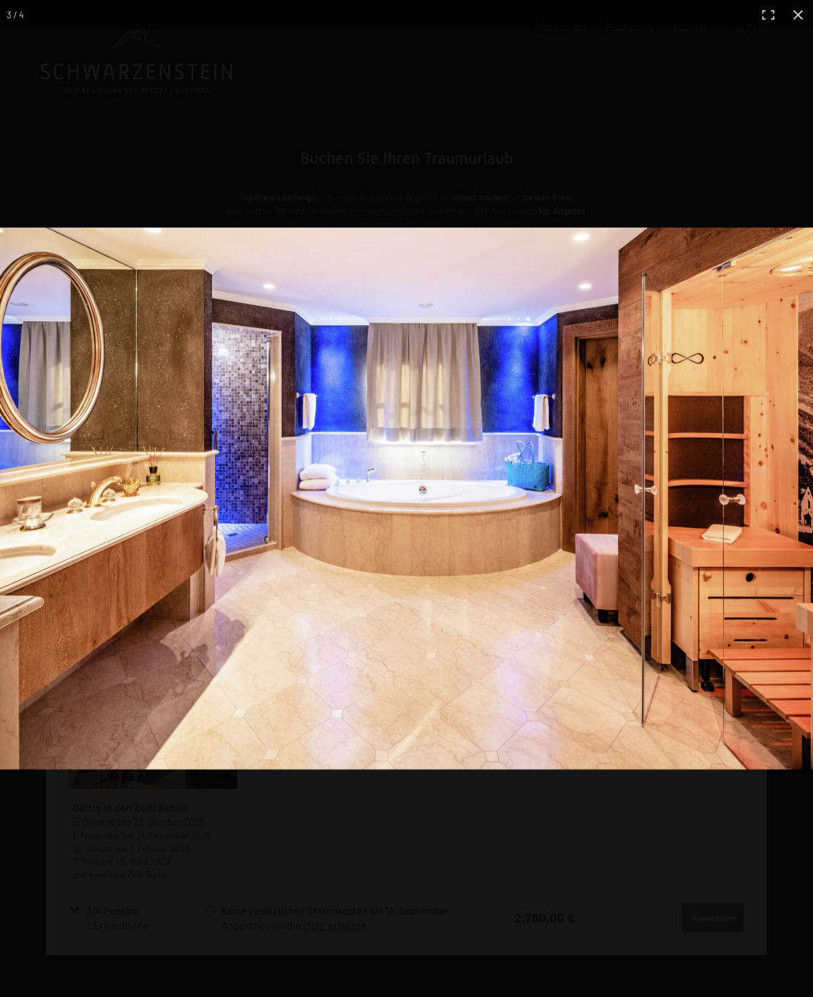
click at [796, 28] on button "button" at bounding box center [798, 15] width 30 height 30
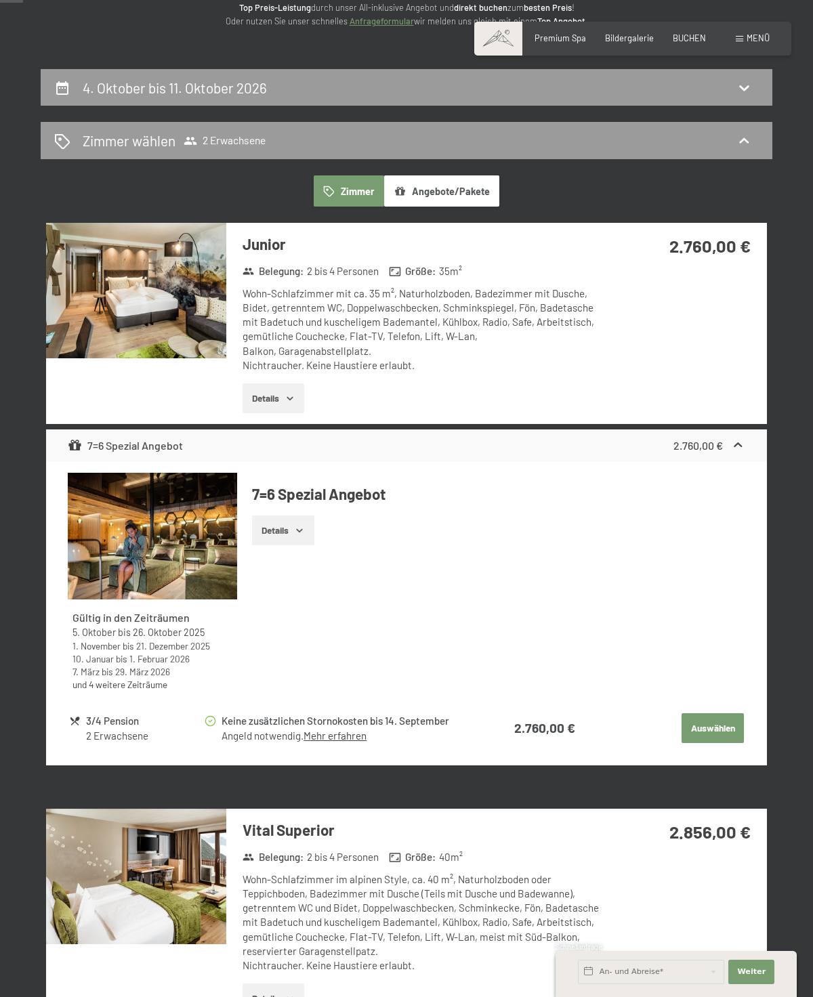
scroll to position [195, 0]
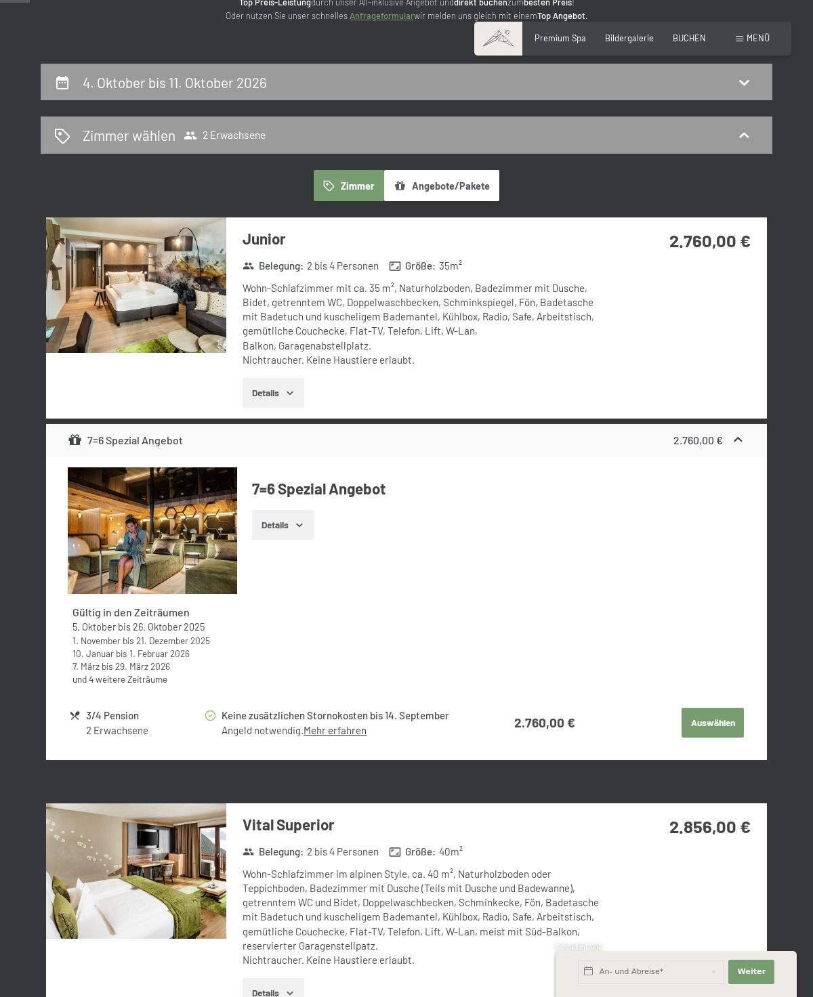
click at [96, 349] on img at bounding box center [136, 284] width 180 height 135
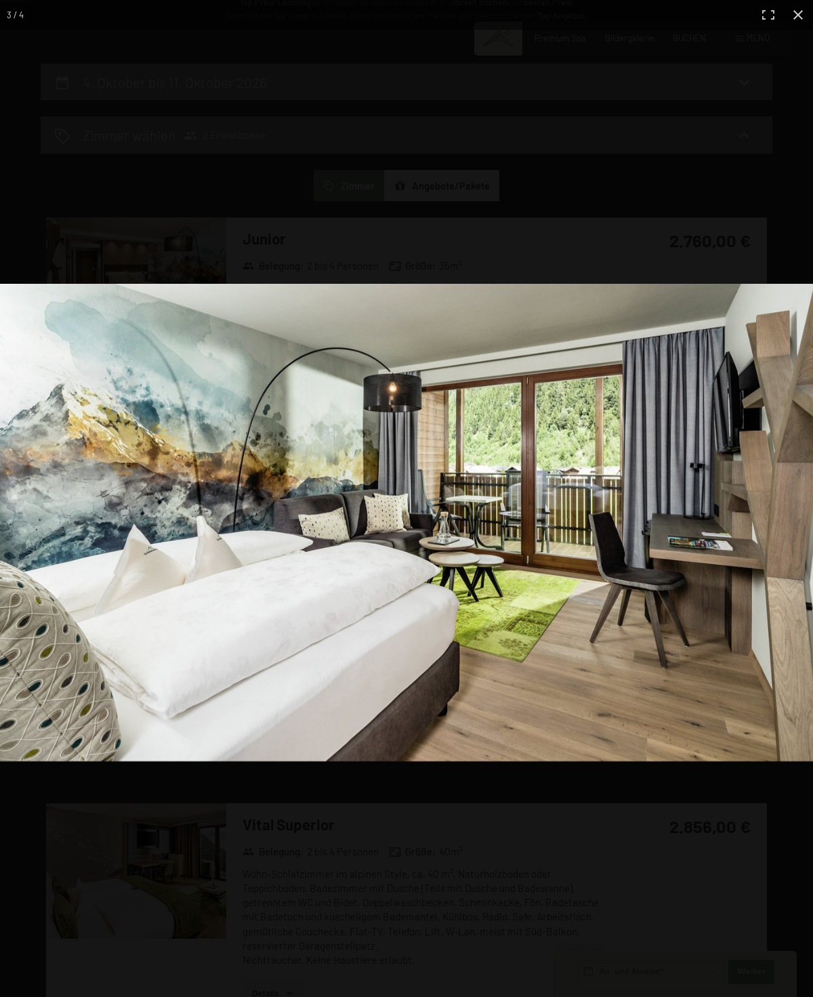
click at [800, 28] on button "button" at bounding box center [798, 15] width 30 height 30
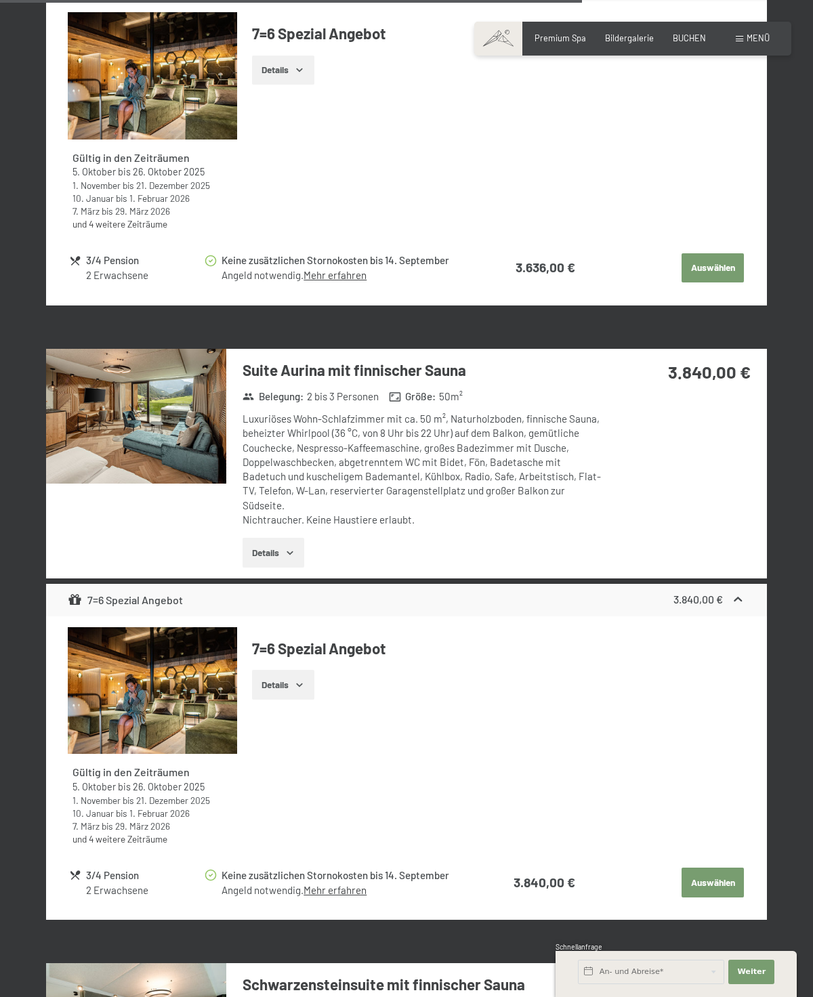
scroll to position [3771, 0]
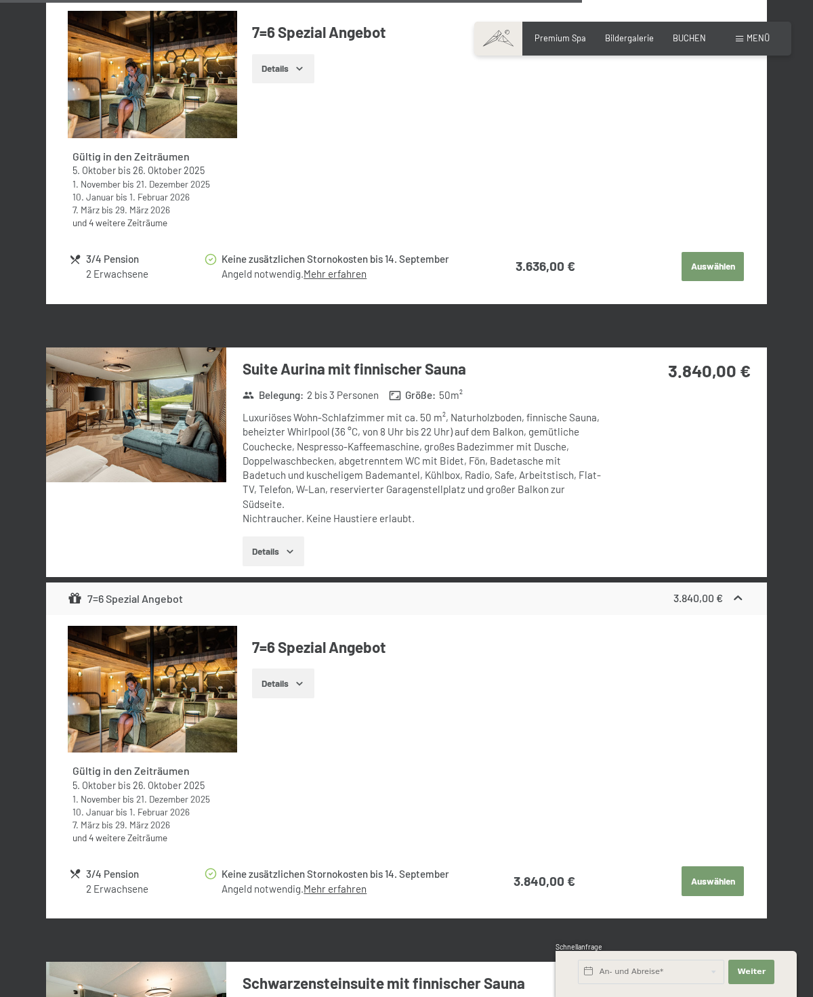
click at [112, 414] on img at bounding box center [136, 414] width 180 height 135
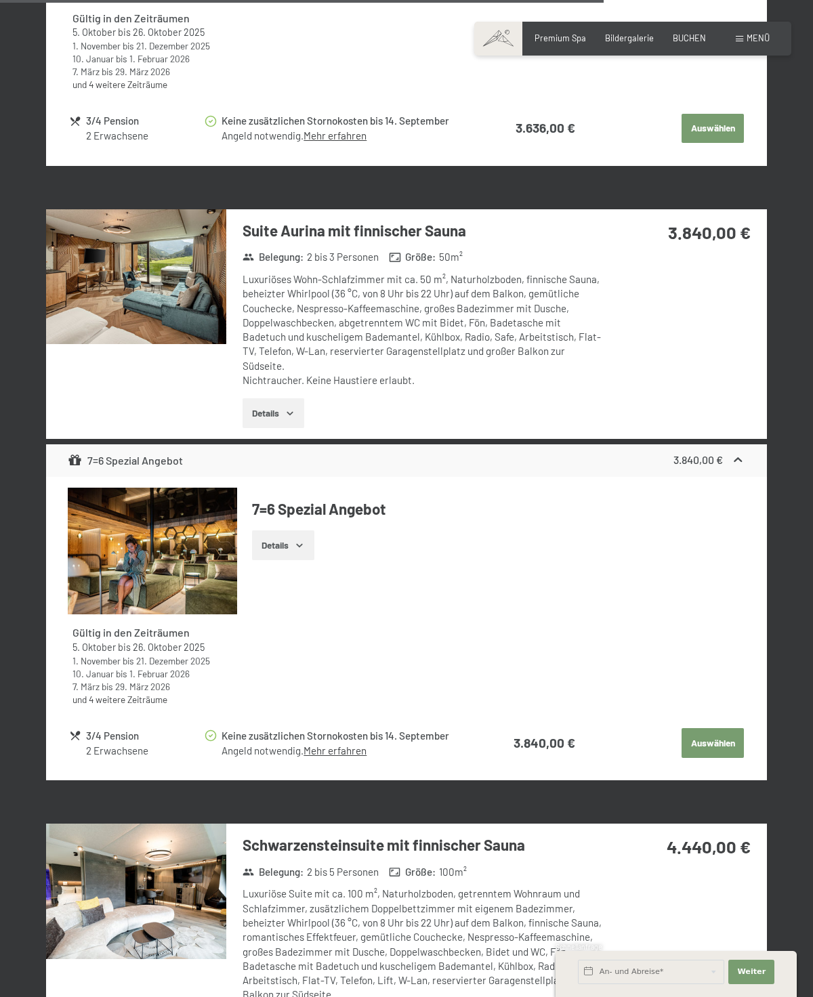
scroll to position [3907, 0]
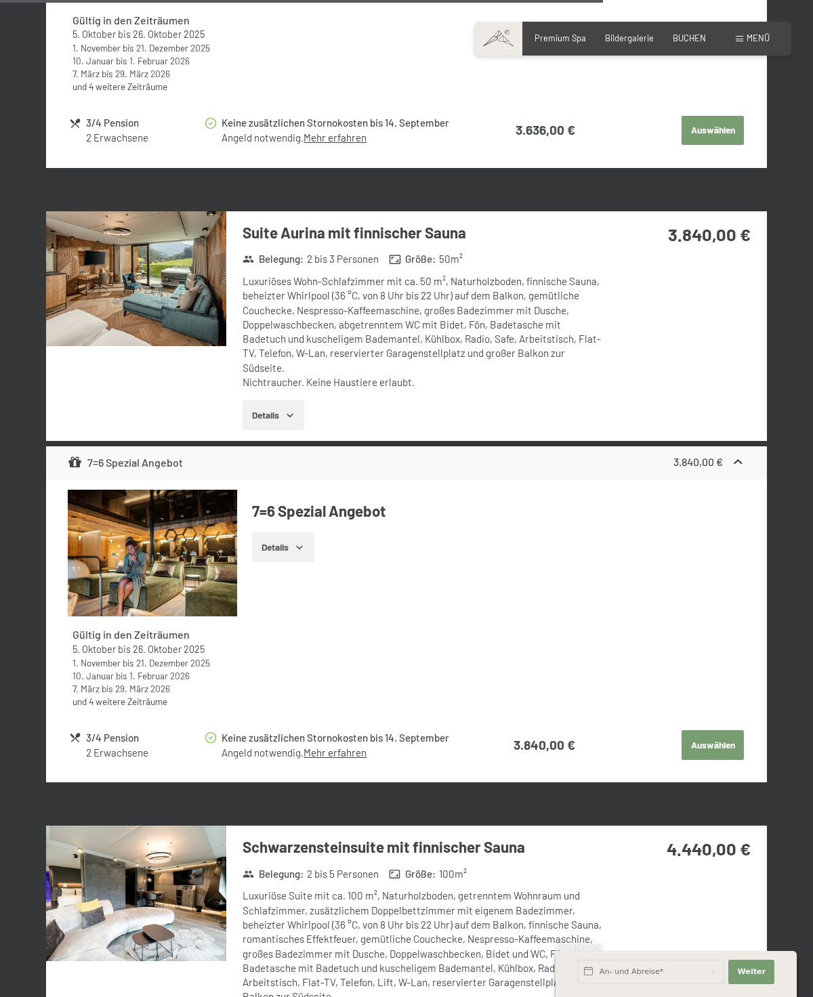
click at [723, 745] on div "Gültig in den Zeiträumen 5. Oktober bis 26. Oktober 2025 1. November bis 21. De…" at bounding box center [406, 630] width 721 height 303
click at [723, 730] on button "Auswählen" at bounding box center [712, 745] width 62 height 30
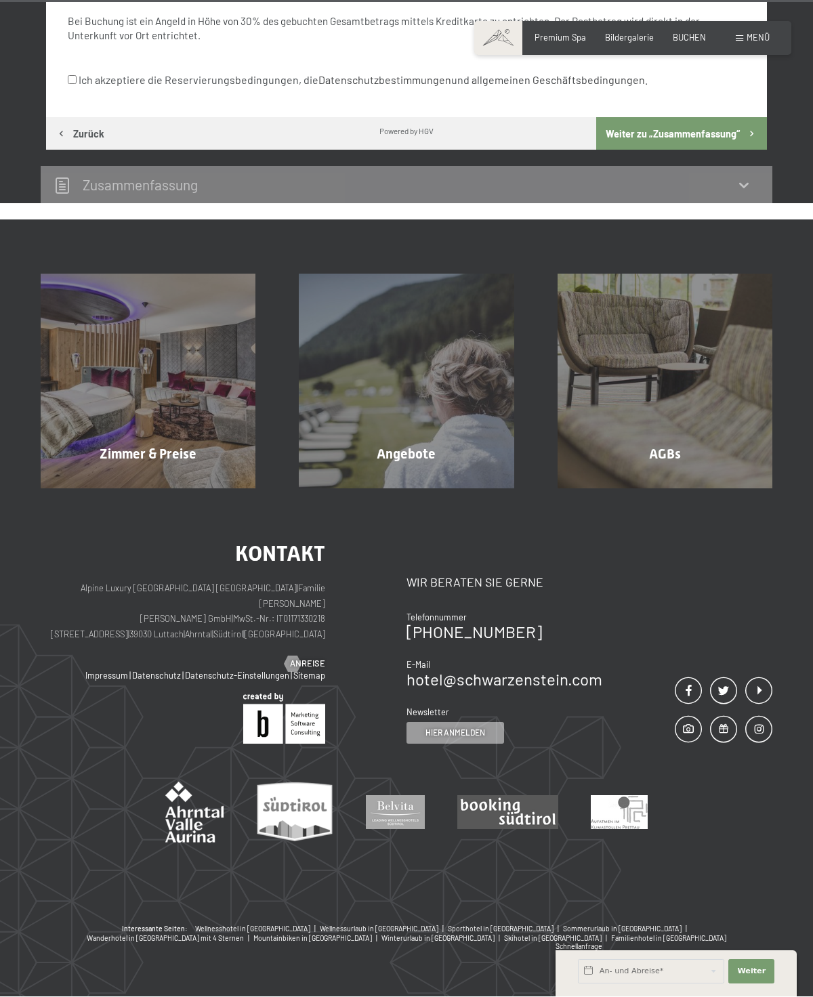
scroll to position [6016, 0]
